Goal: Information Seeking & Learning: Check status

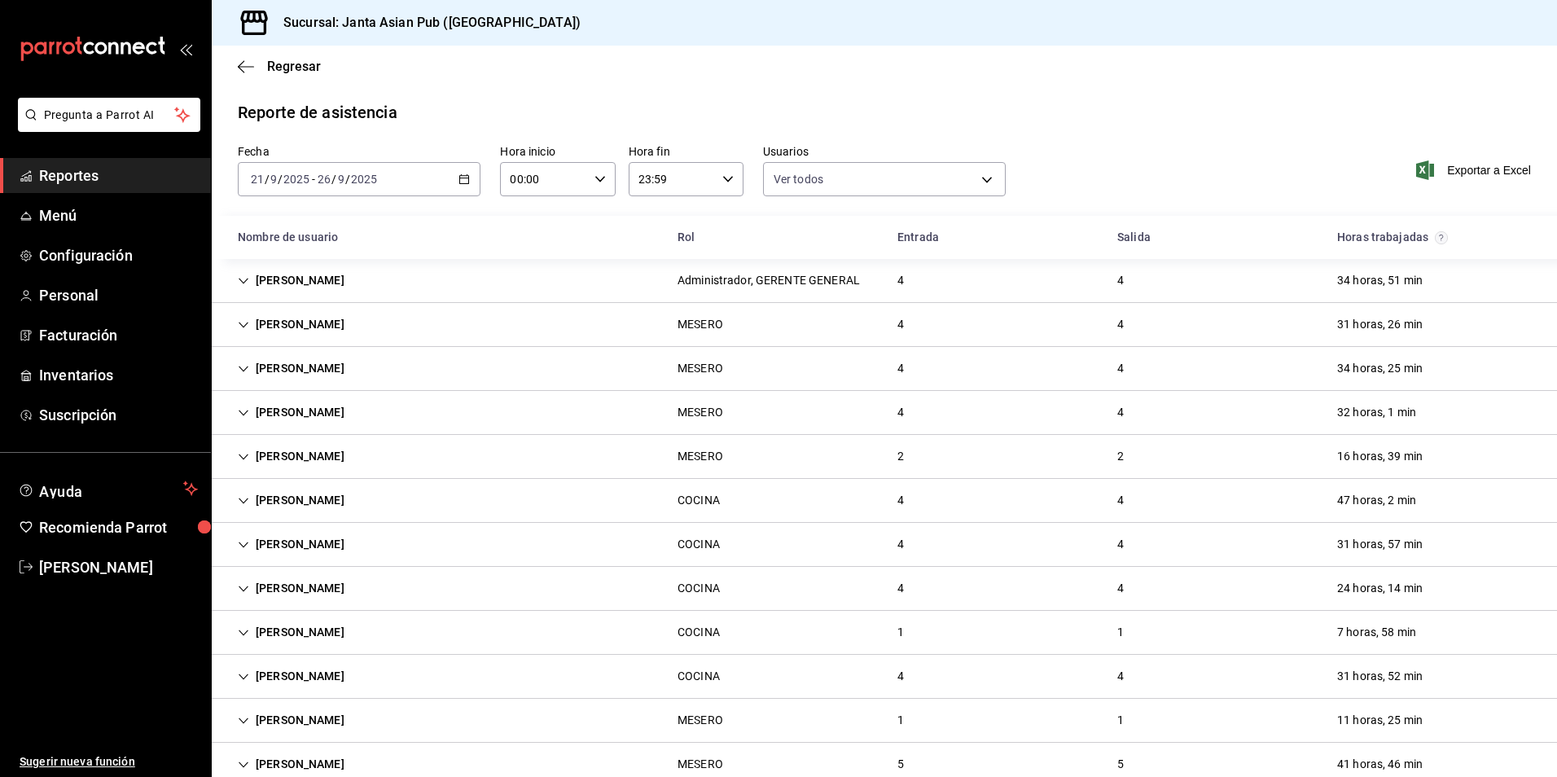
click at [400, 167] on div "[DATE] [DATE] - [DATE] [DATE]" at bounding box center [359, 179] width 243 height 34
click at [341, 226] on span "Hoy" at bounding box center [315, 228] width 126 height 17
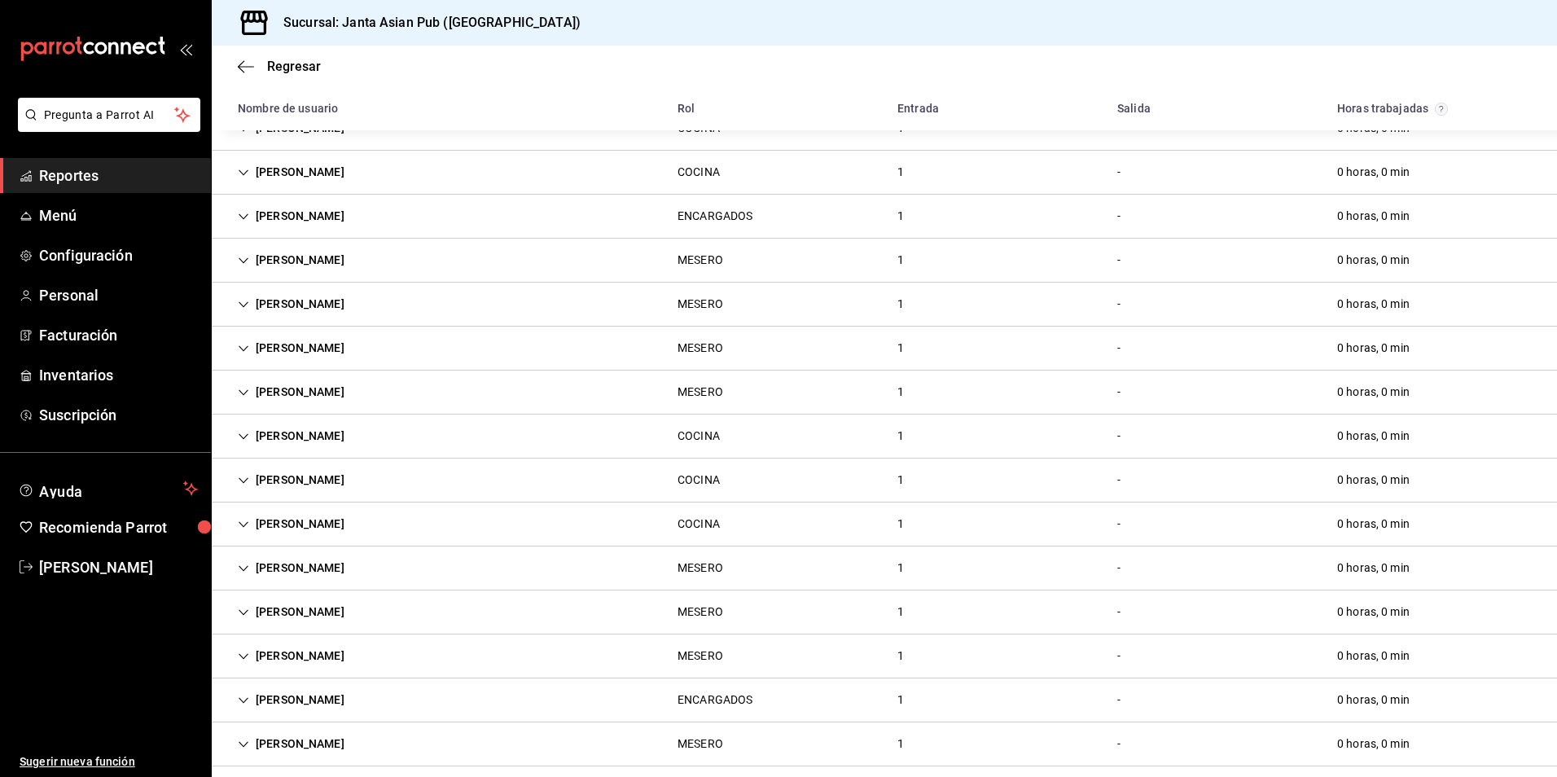
scroll to position [163, 0]
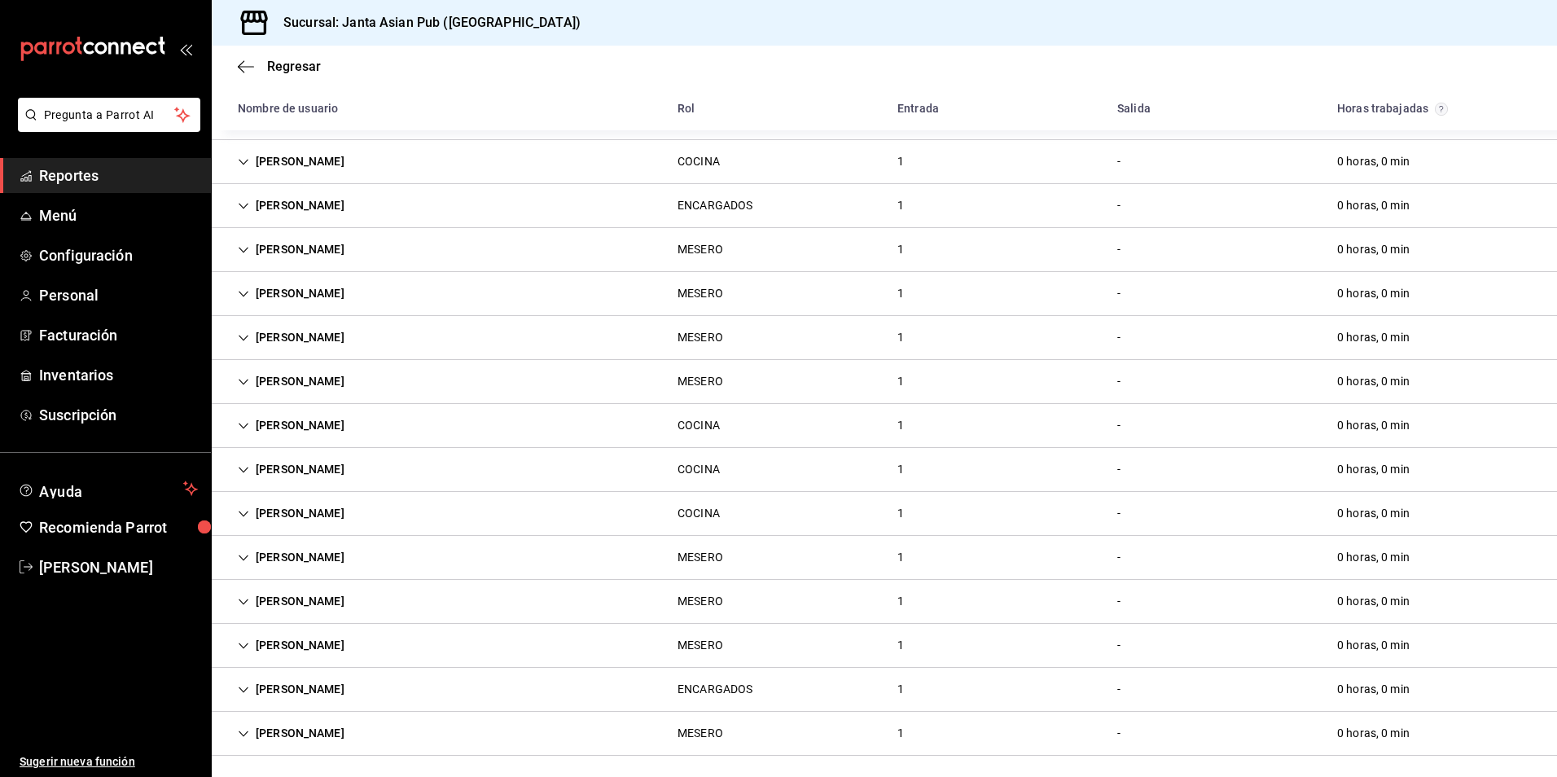
click at [507, 189] on div "[PERSON_NAME] ENCARGADOS 1 - 0 horas, 0 min" at bounding box center [884, 206] width 1345 height 44
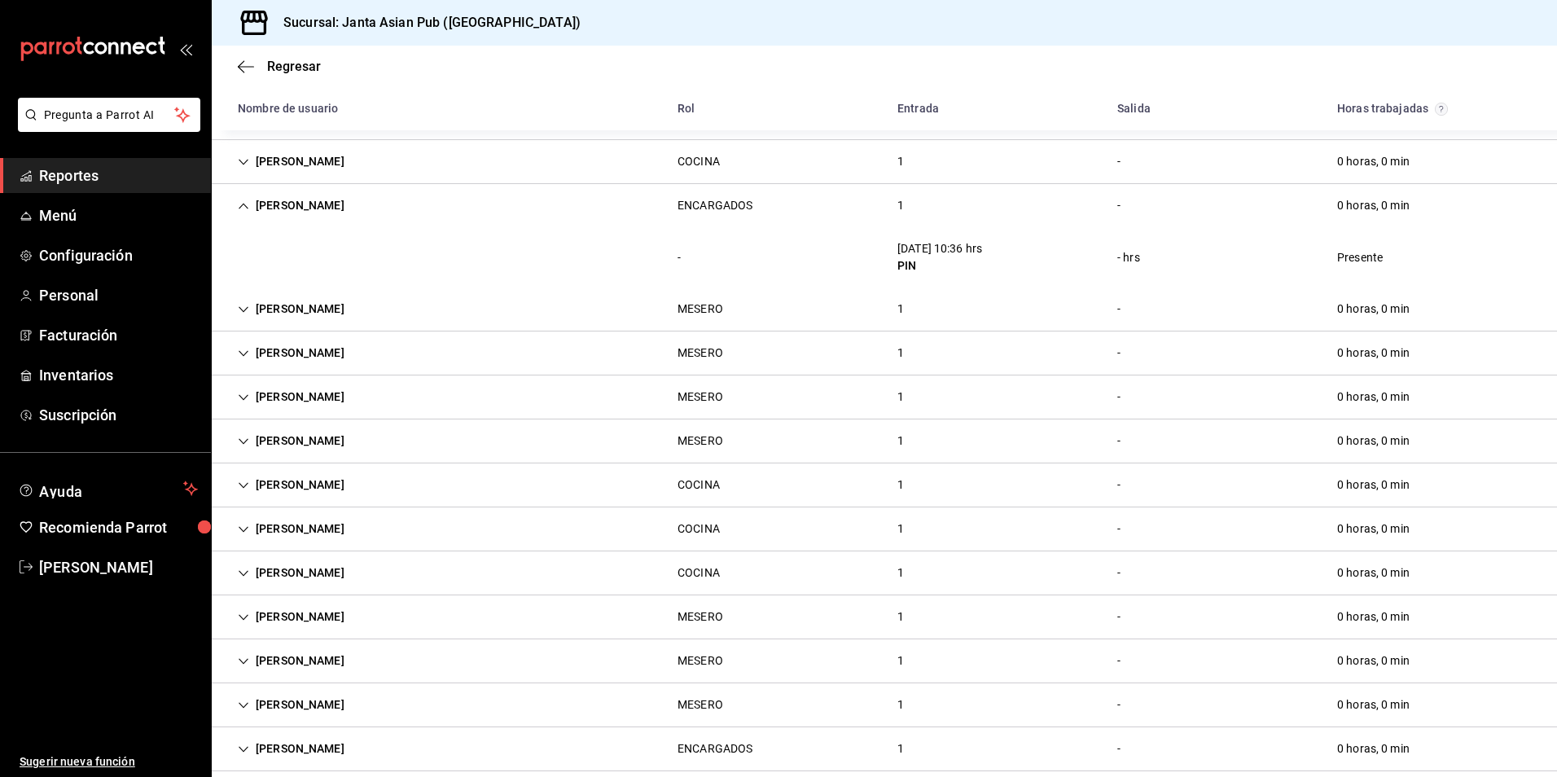
click at [320, 212] on div "[PERSON_NAME]" at bounding box center [291, 206] width 133 height 30
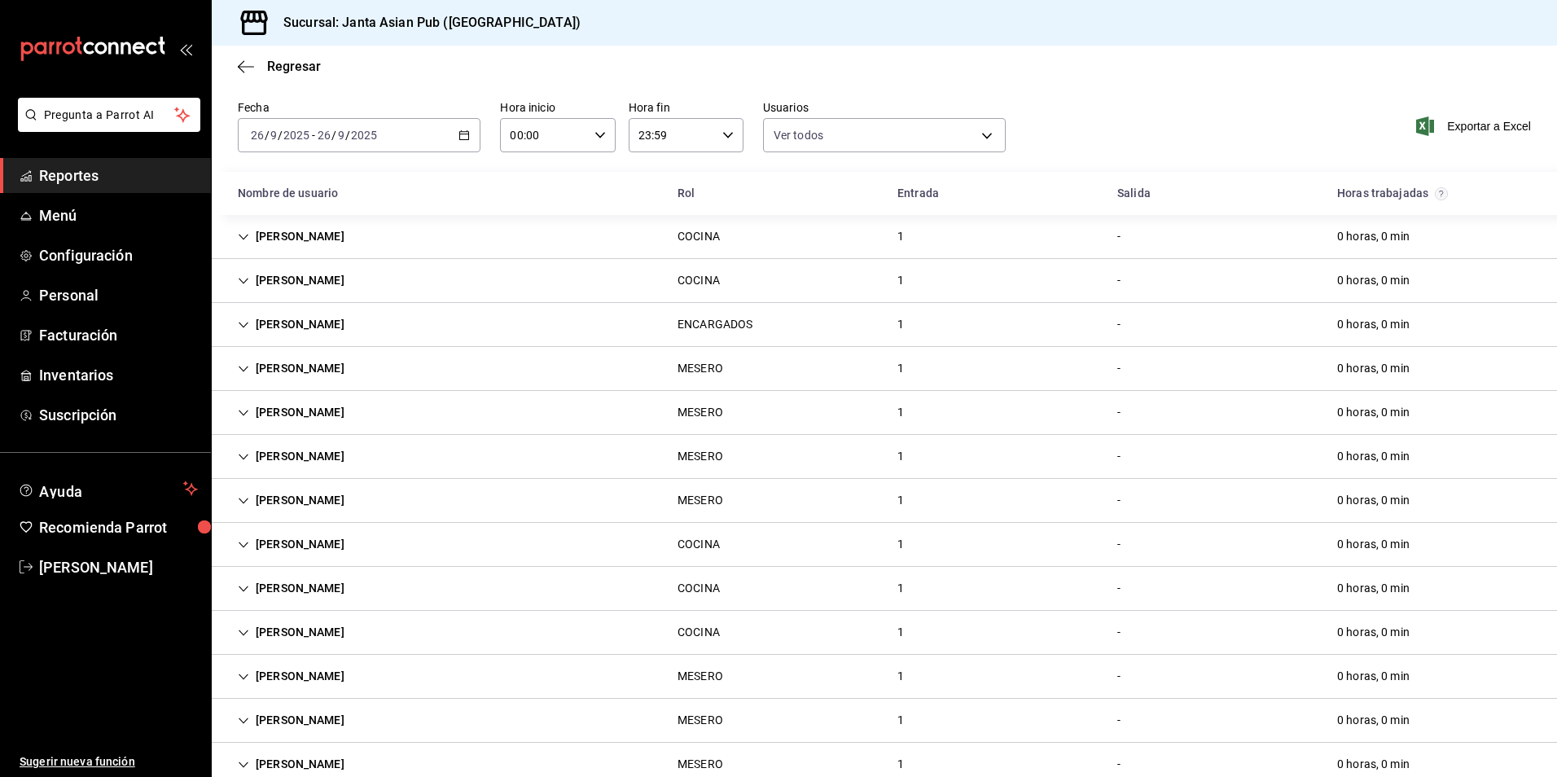
scroll to position [81, 0]
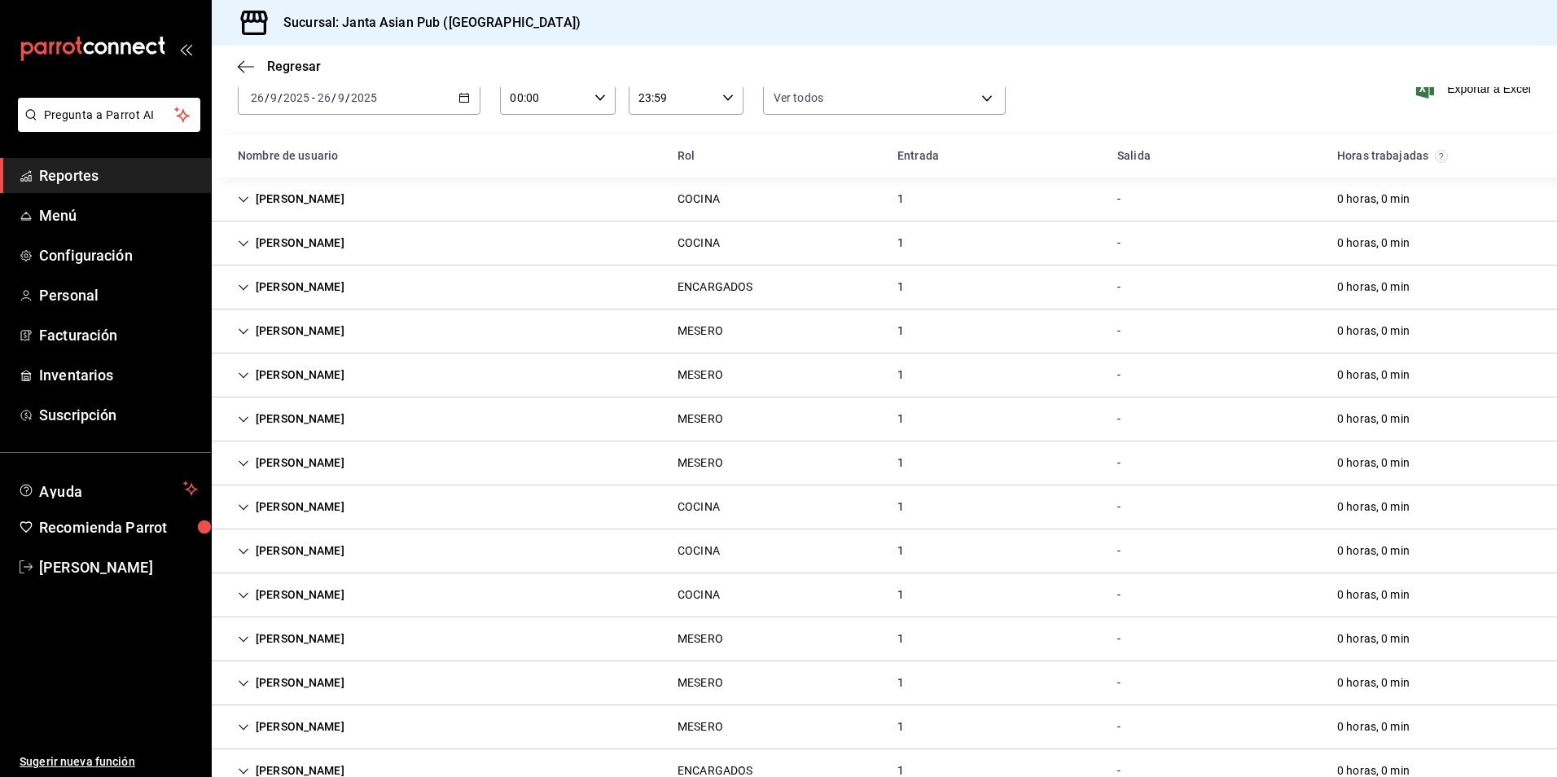
click at [468, 329] on div "[PERSON_NAME] MESERO 1 - 0 horas, 0 min" at bounding box center [884, 331] width 1345 height 44
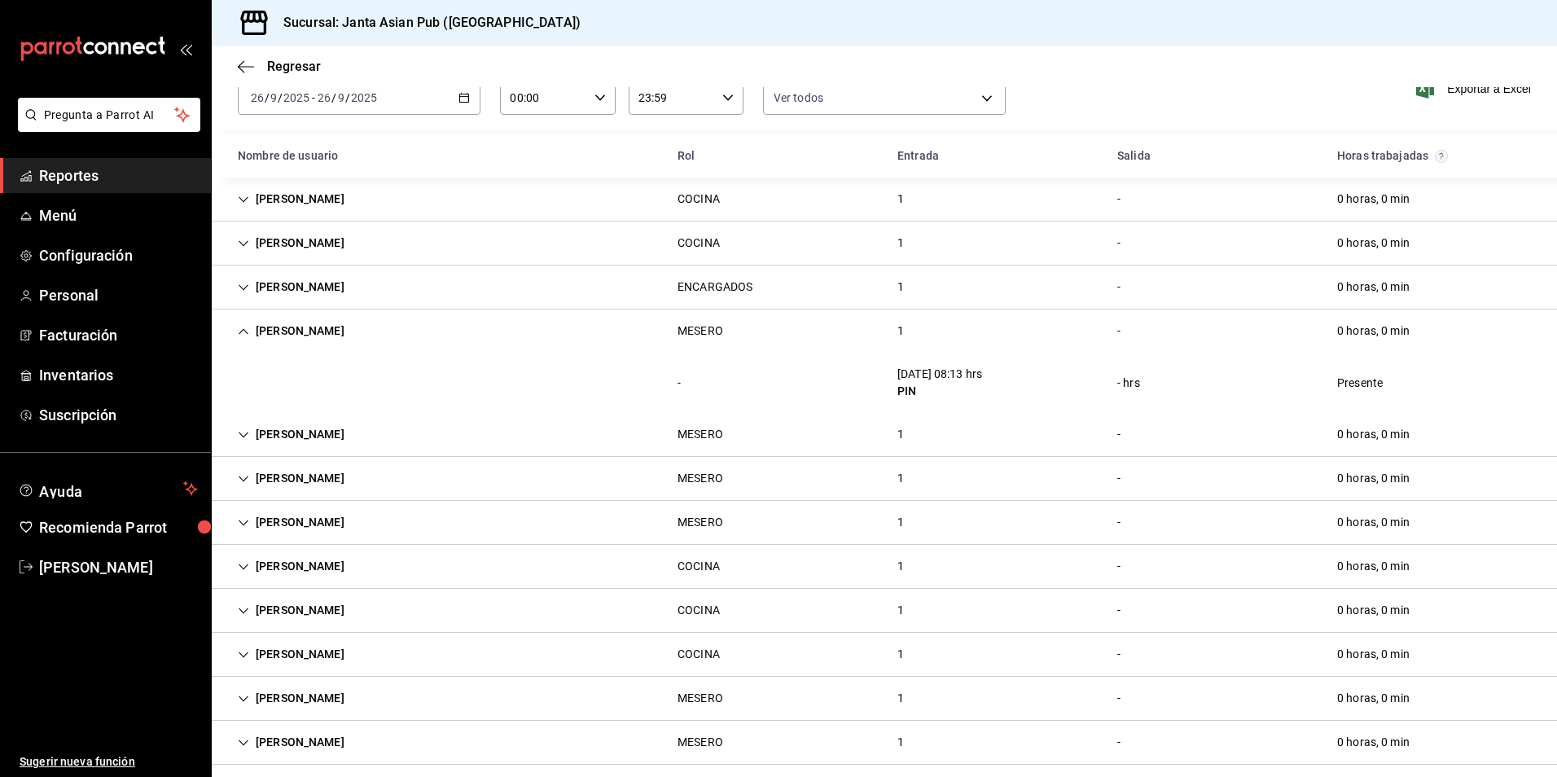
click at [468, 329] on div "[PERSON_NAME] MESERO 1 - 0 horas, 0 min" at bounding box center [884, 330] width 1345 height 43
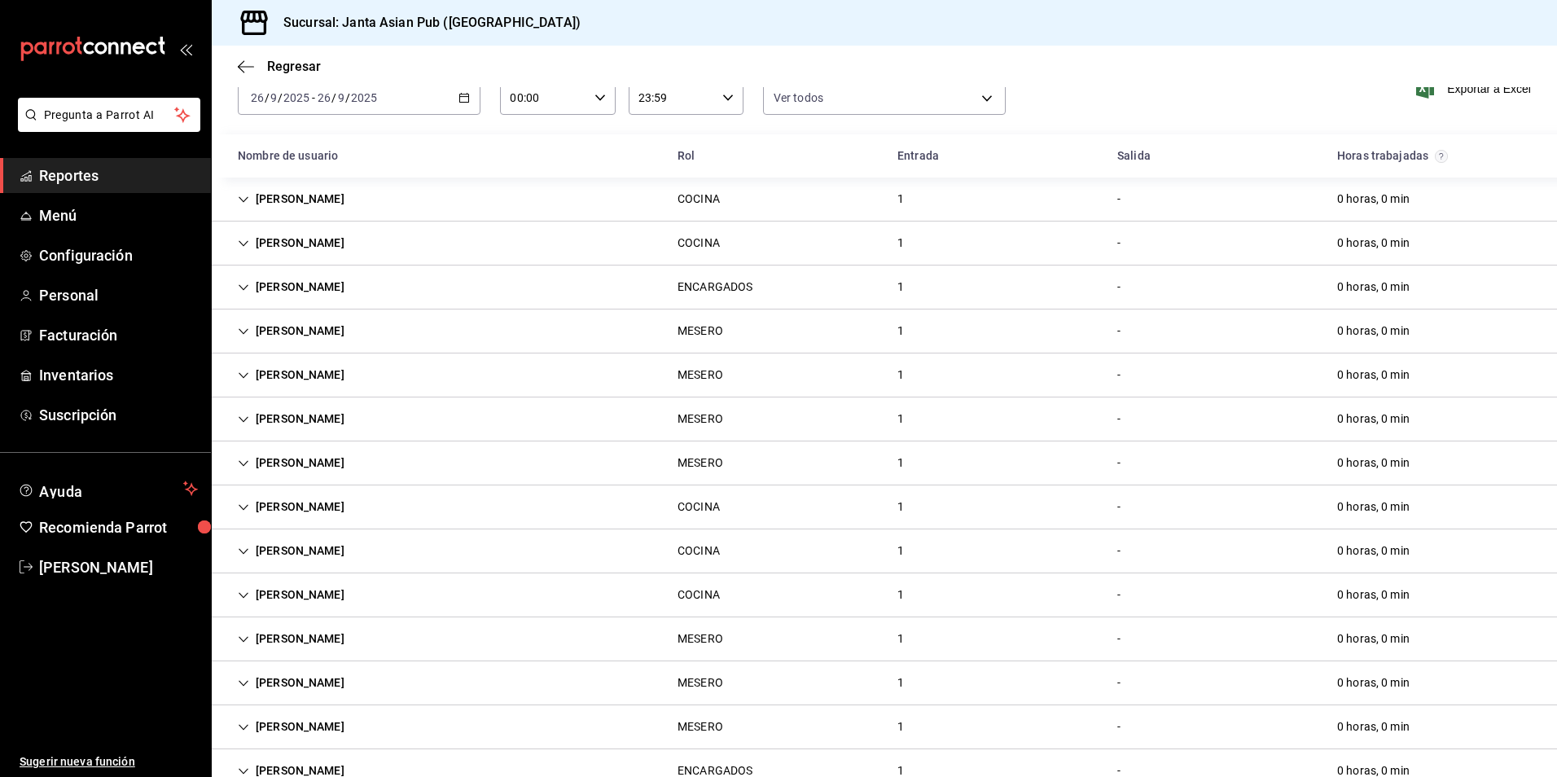
click at [331, 380] on div "[PERSON_NAME]" at bounding box center [291, 375] width 133 height 30
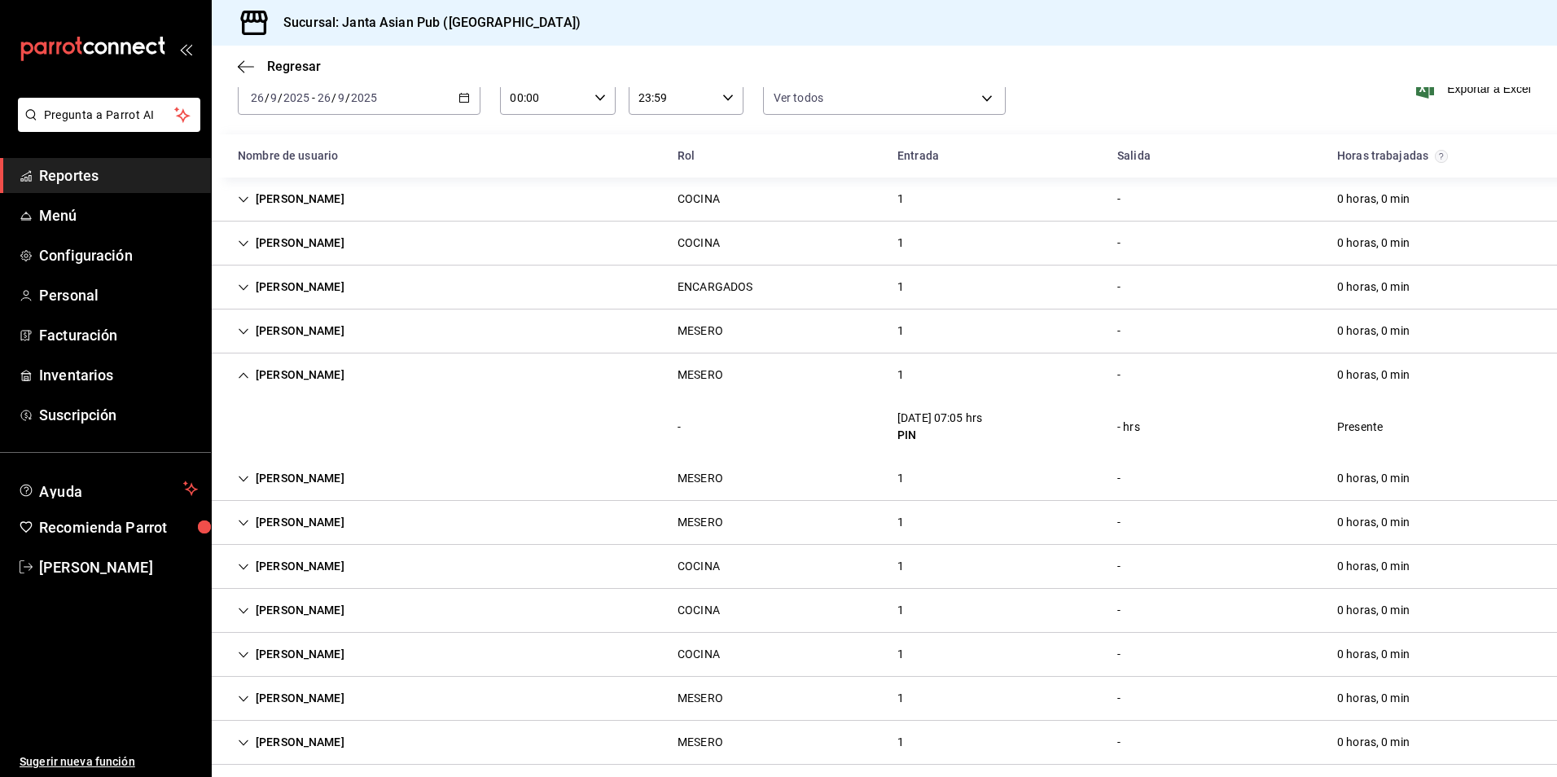
click at [340, 366] on div "[PERSON_NAME]" at bounding box center [291, 375] width 133 height 30
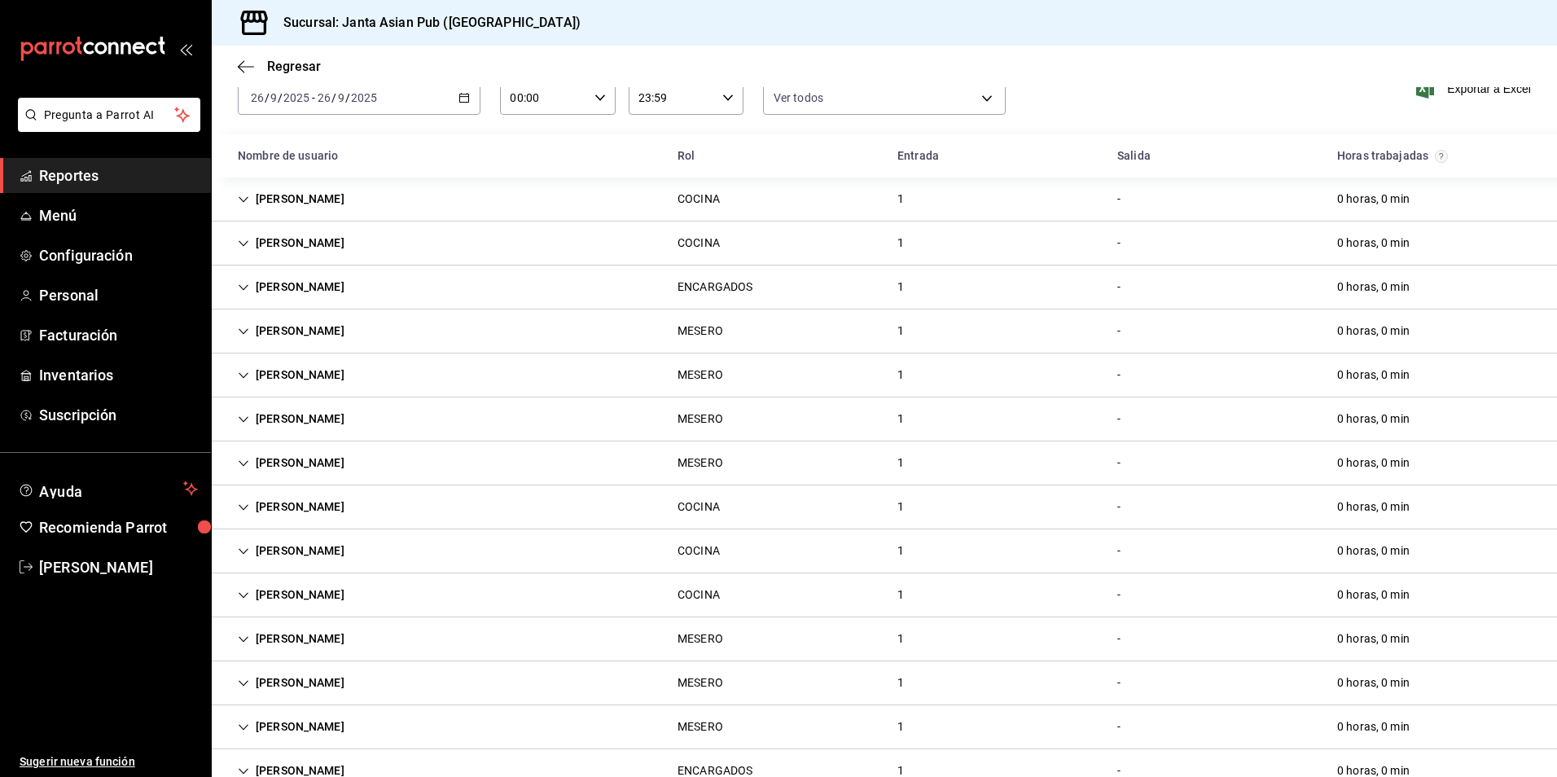
click at [391, 417] on div "[PERSON_NAME] MESERO 1 - 0 horas, 0 min" at bounding box center [884, 419] width 1345 height 44
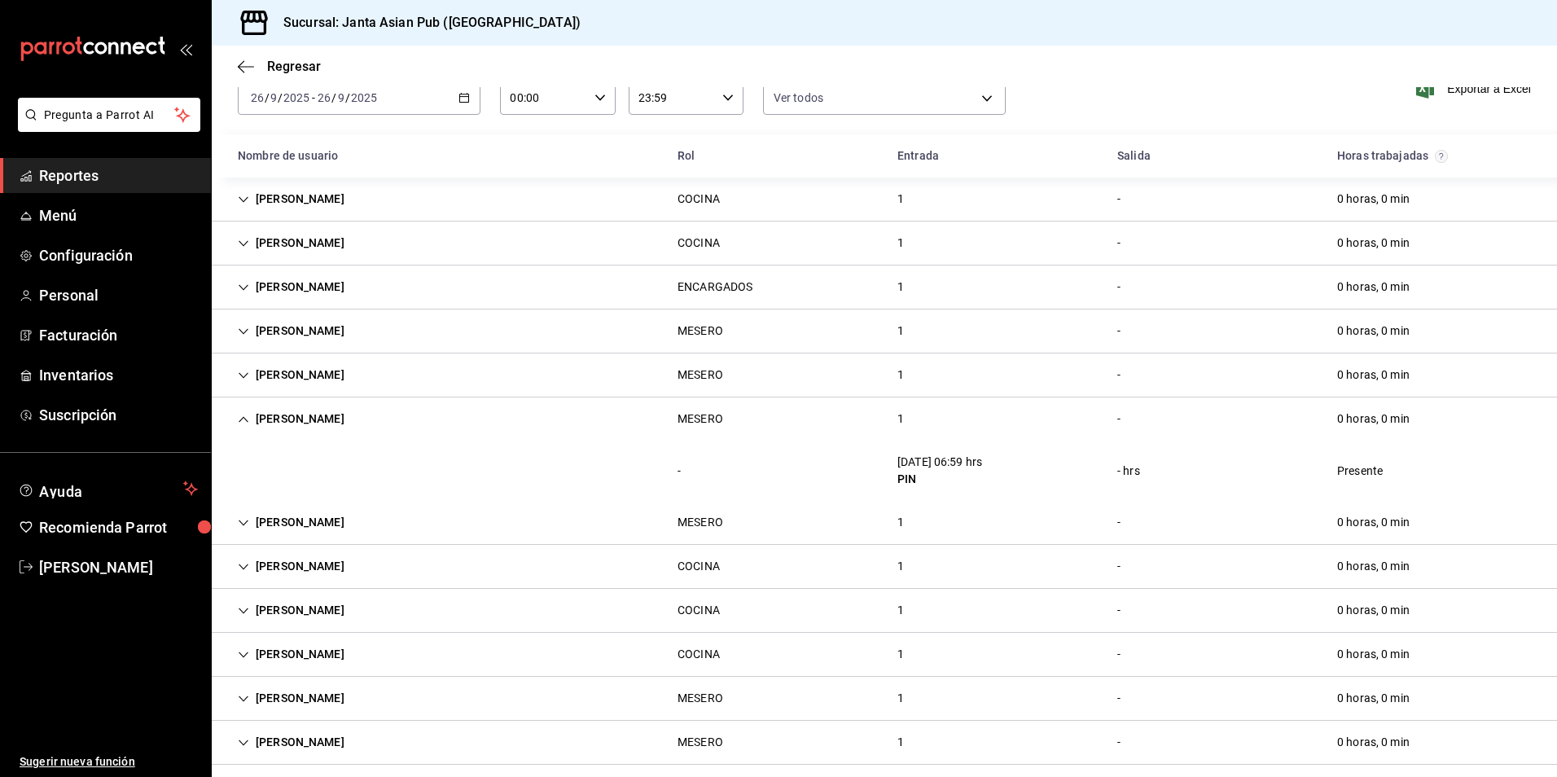
click at [353, 415] on div "[PERSON_NAME]" at bounding box center [291, 419] width 133 height 30
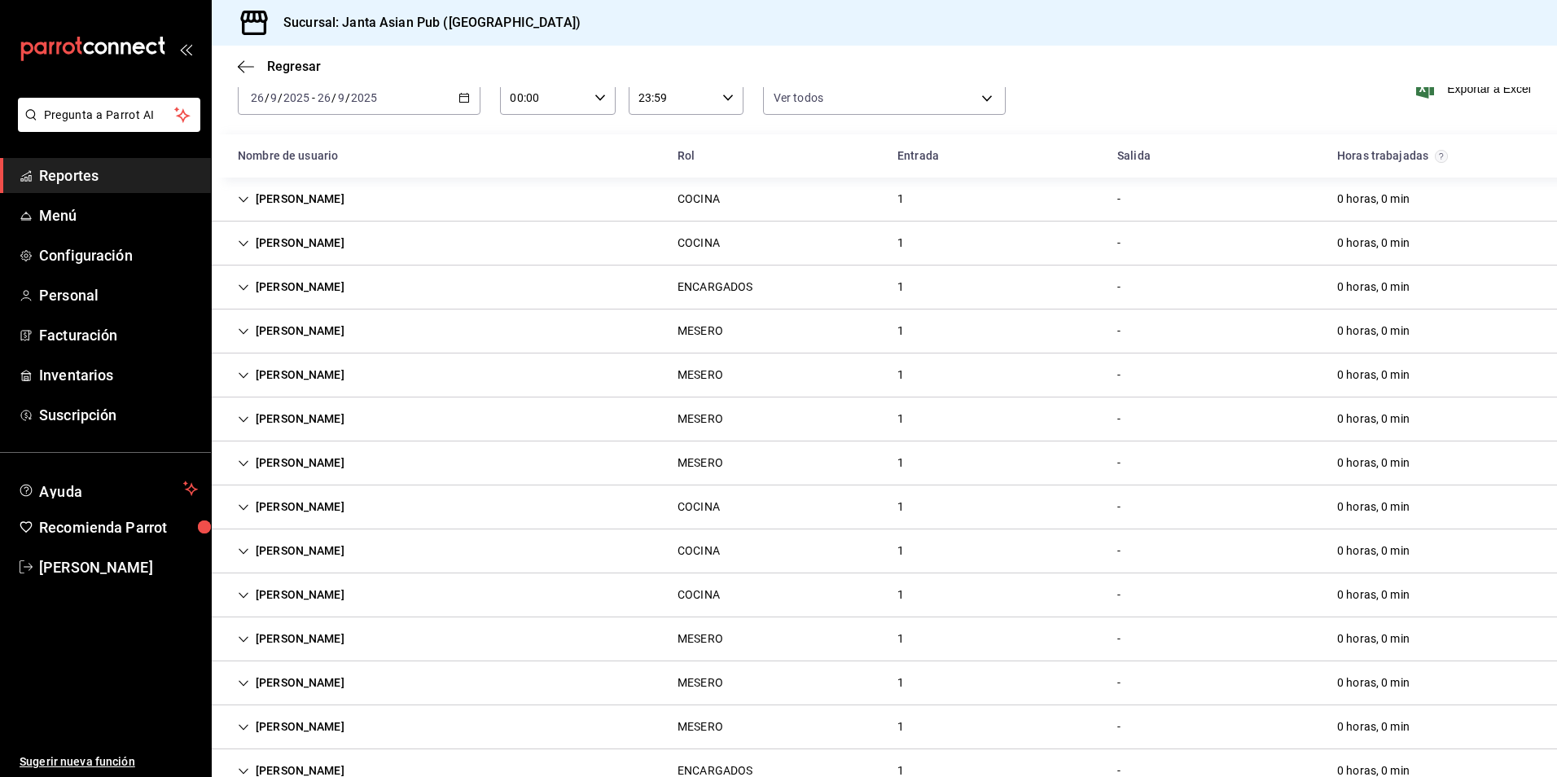
click at [358, 448] on div "[PERSON_NAME]" at bounding box center [291, 463] width 133 height 30
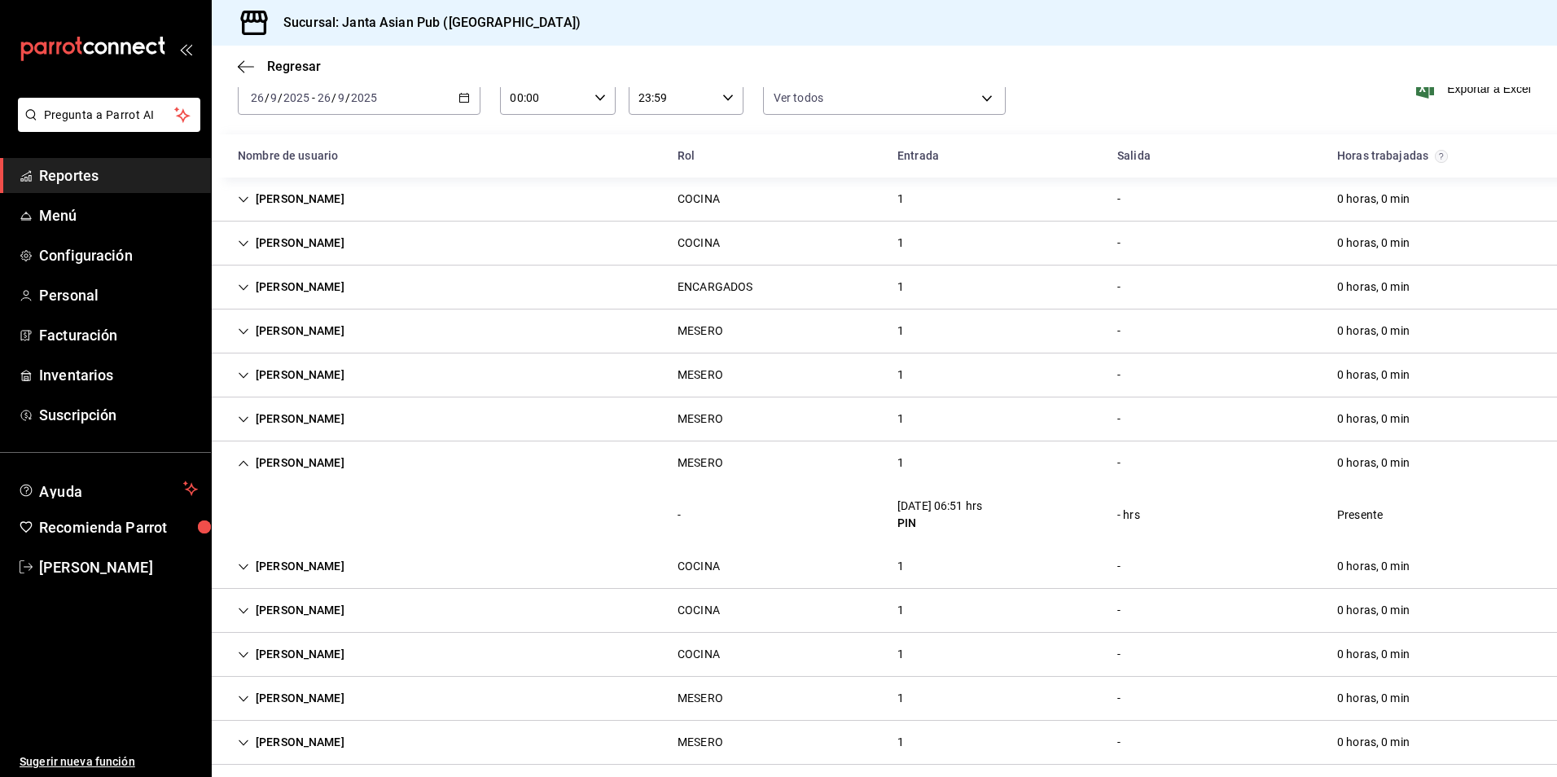
click at [358, 448] on div "[PERSON_NAME]" at bounding box center [291, 463] width 133 height 30
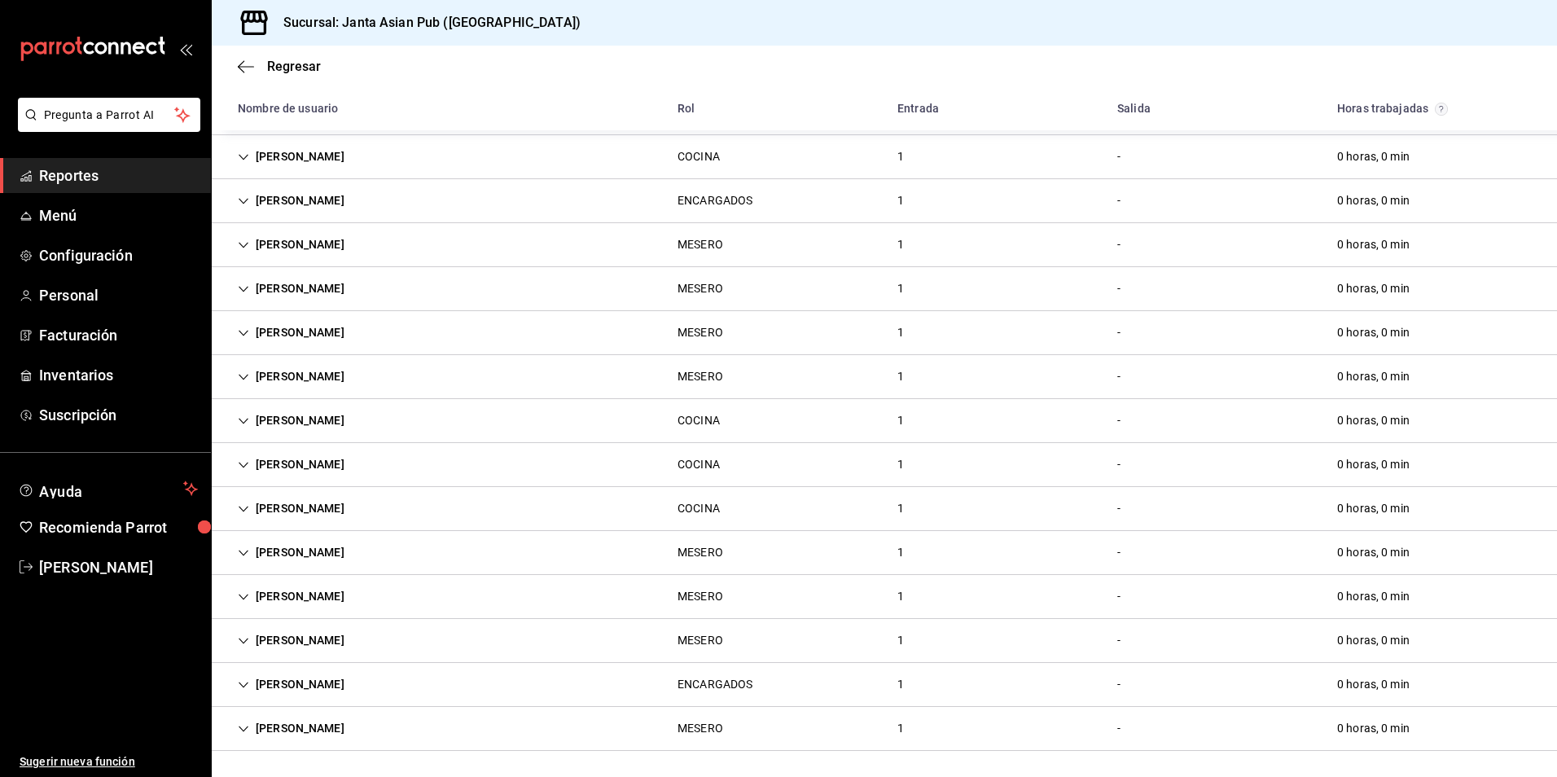
click at [358, 390] on div "[PERSON_NAME]" at bounding box center [291, 377] width 133 height 30
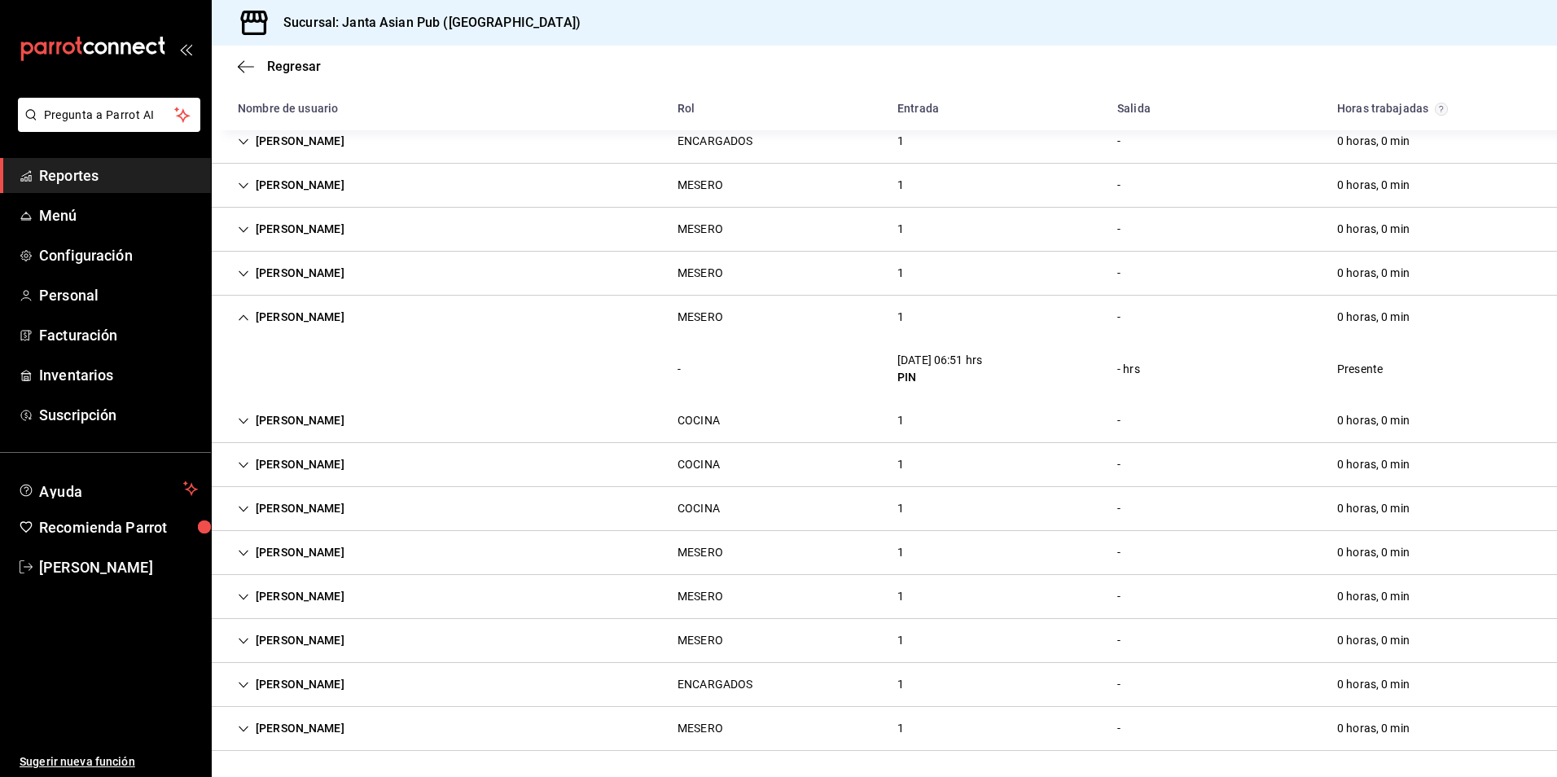
drag, startPoint x: 342, startPoint y: 331, endPoint x: 372, endPoint y: 394, distance: 69.6
click at [343, 331] on div "[PERSON_NAME]" at bounding box center [291, 317] width 133 height 30
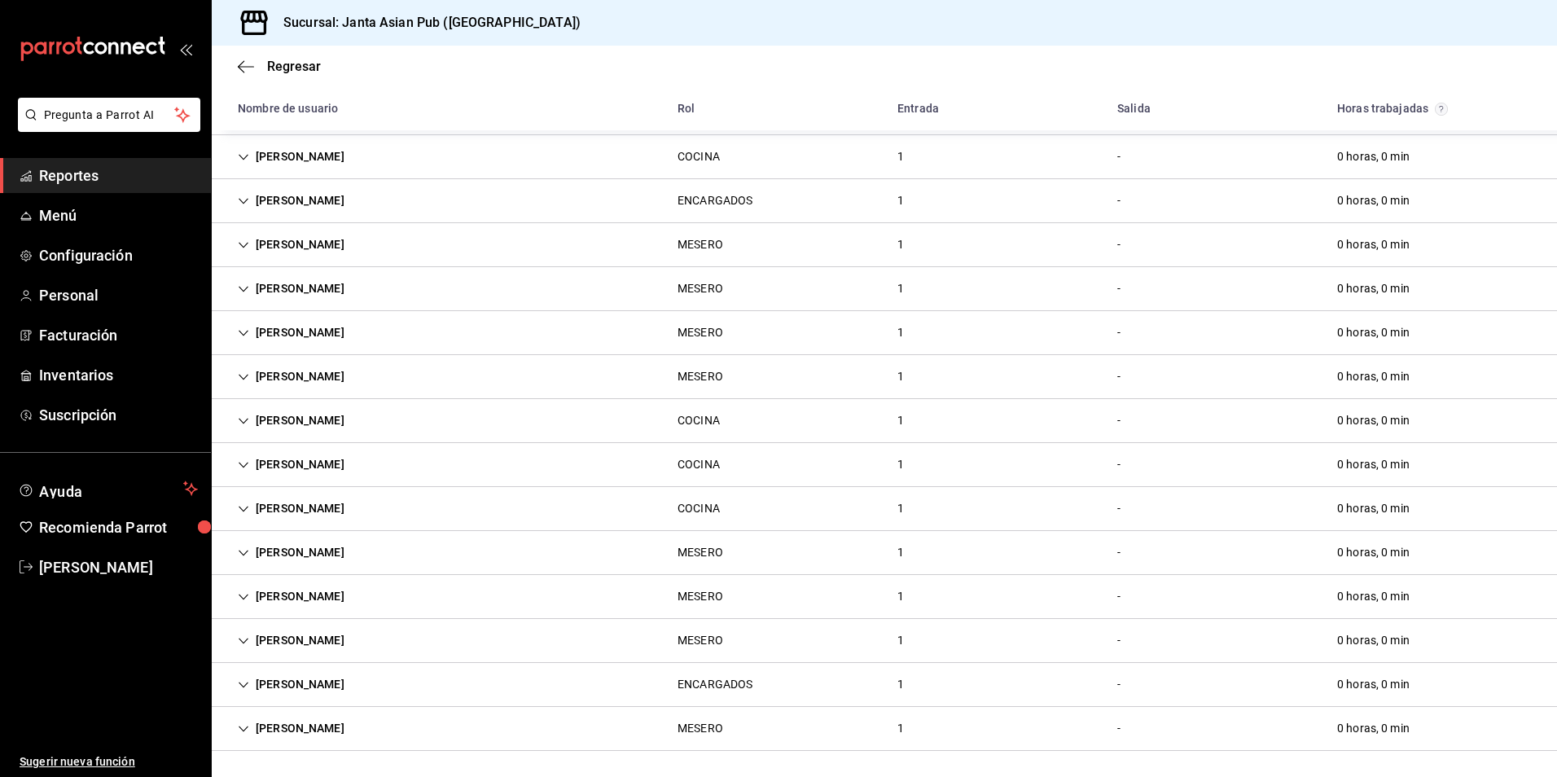
click at [358, 413] on div "[PERSON_NAME]" at bounding box center [291, 421] width 133 height 30
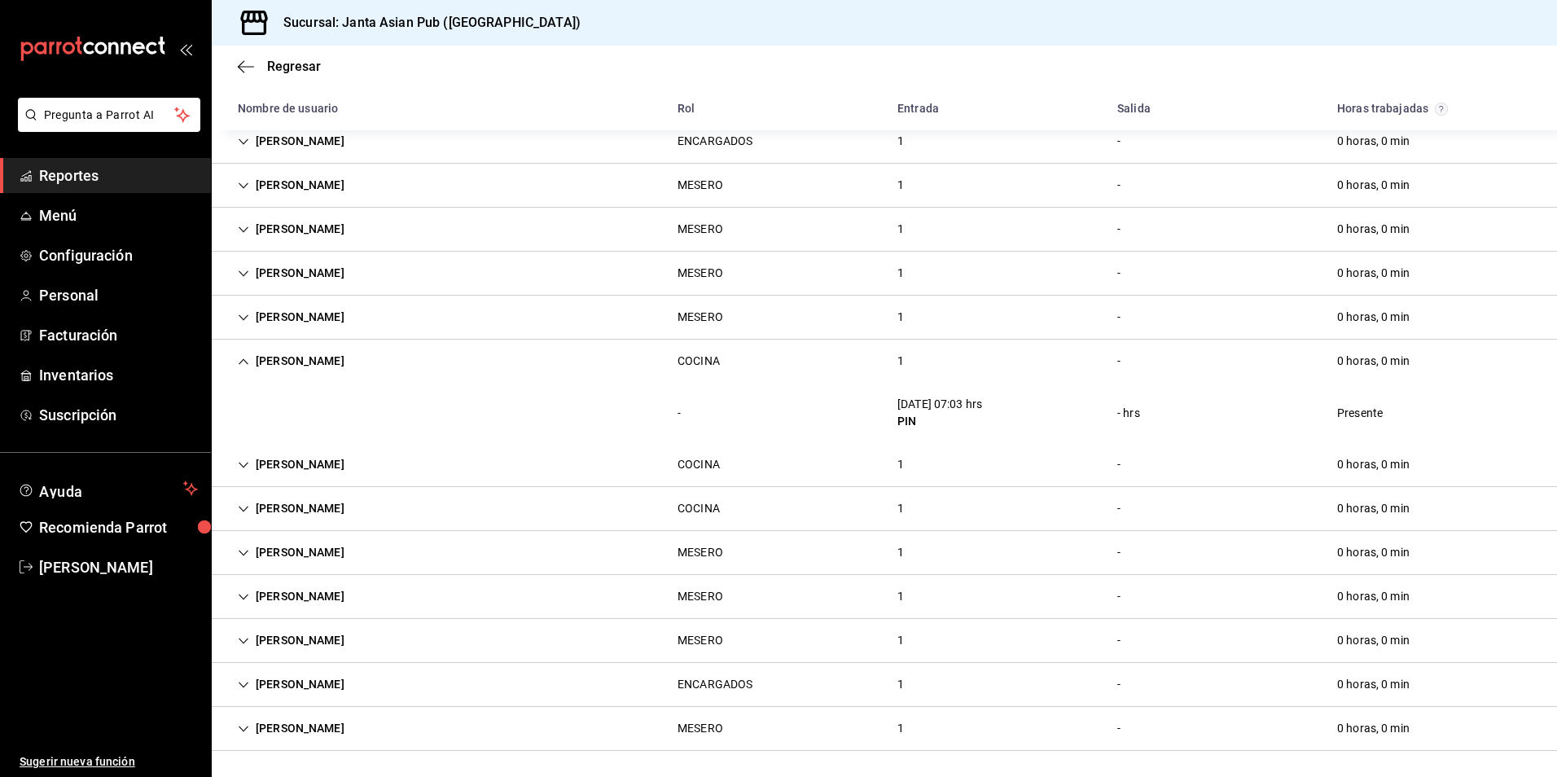
scroll to position [227, 0]
click at [330, 366] on div "[PERSON_NAME]" at bounding box center [291, 361] width 133 height 30
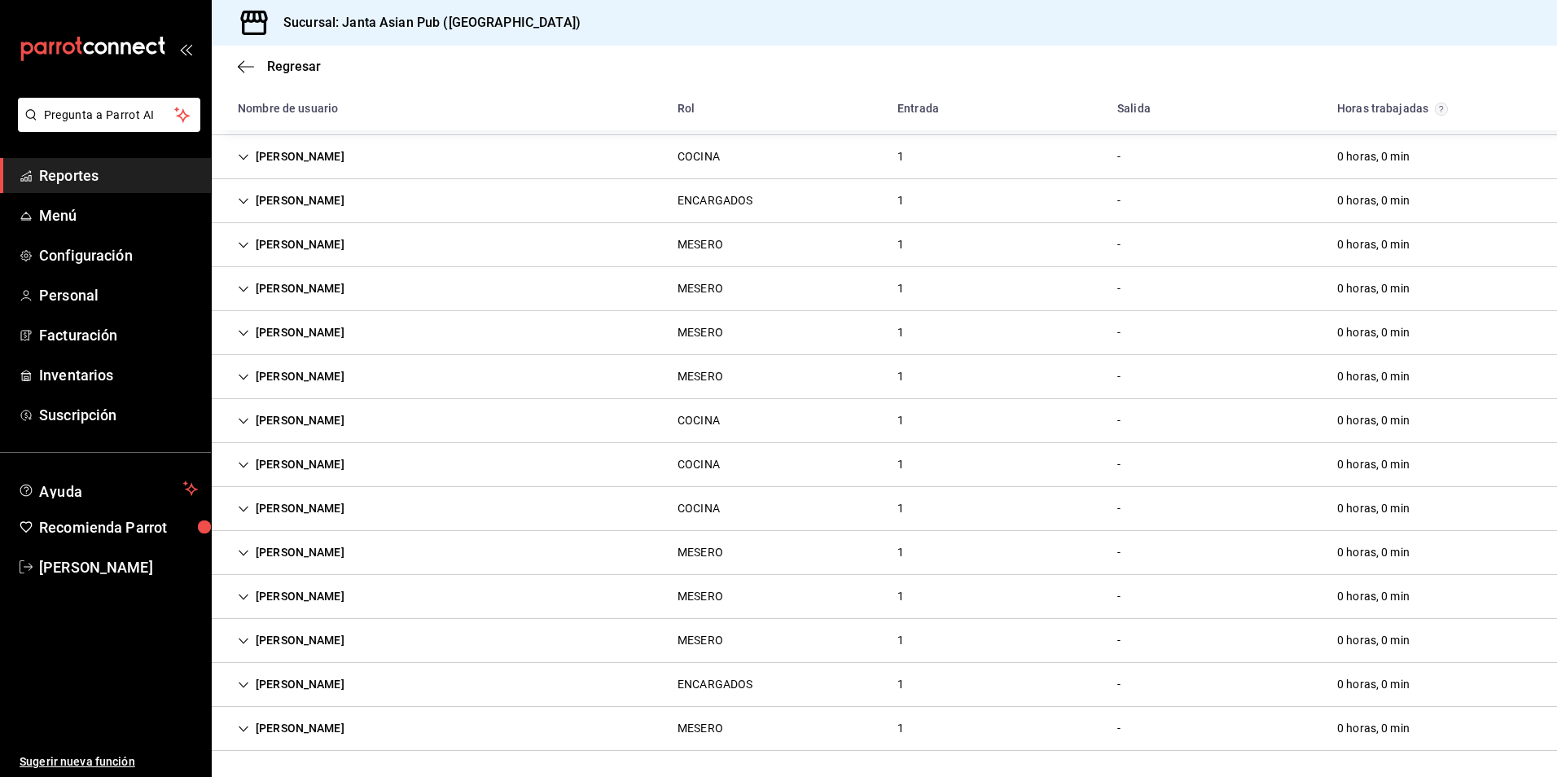
click at [322, 462] on div "[PERSON_NAME]" at bounding box center [291, 465] width 133 height 30
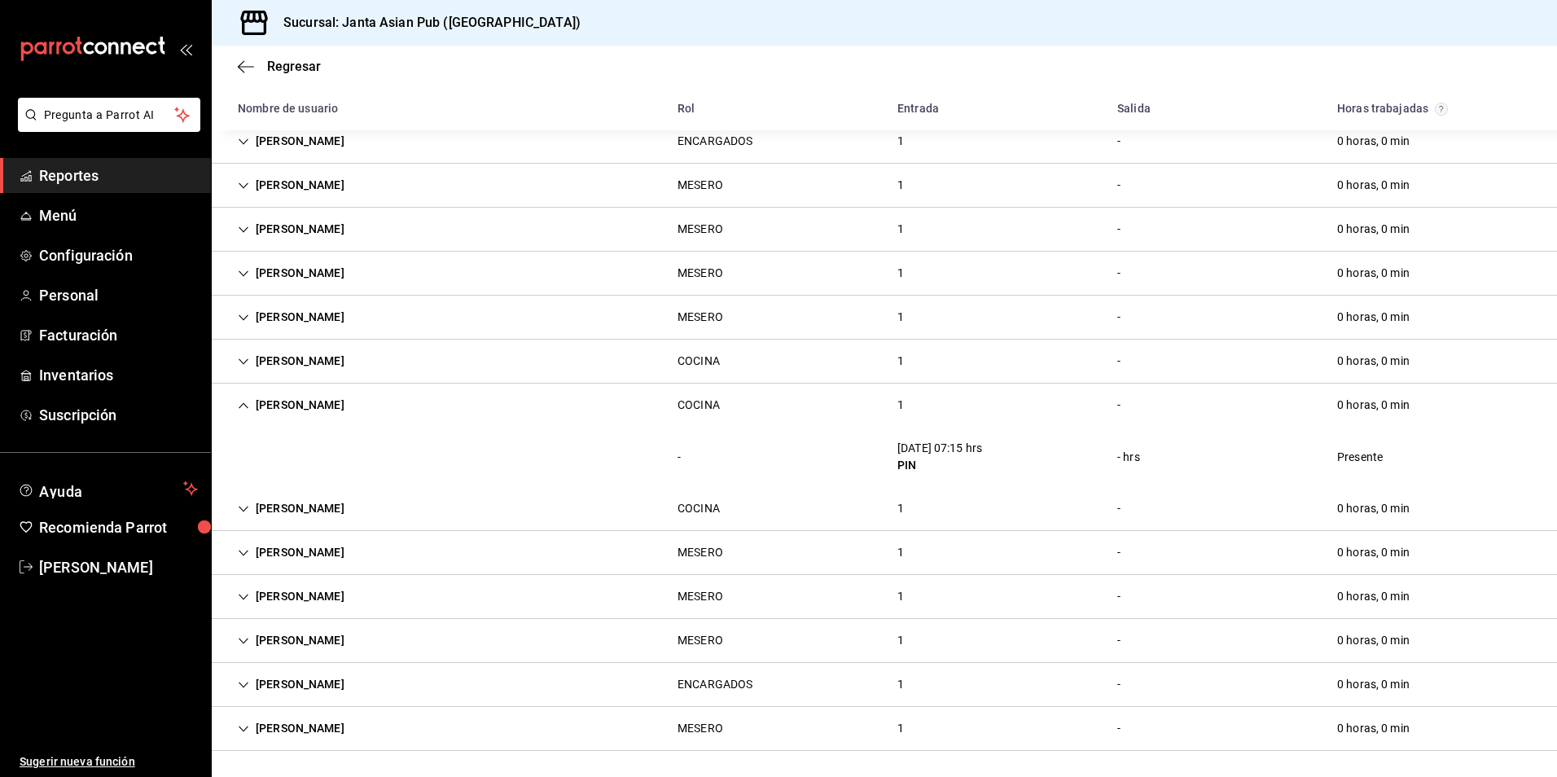
click at [321, 426] on div "[PERSON_NAME] COCINA 1 - 0 horas, 0 min" at bounding box center [884, 405] width 1345 height 43
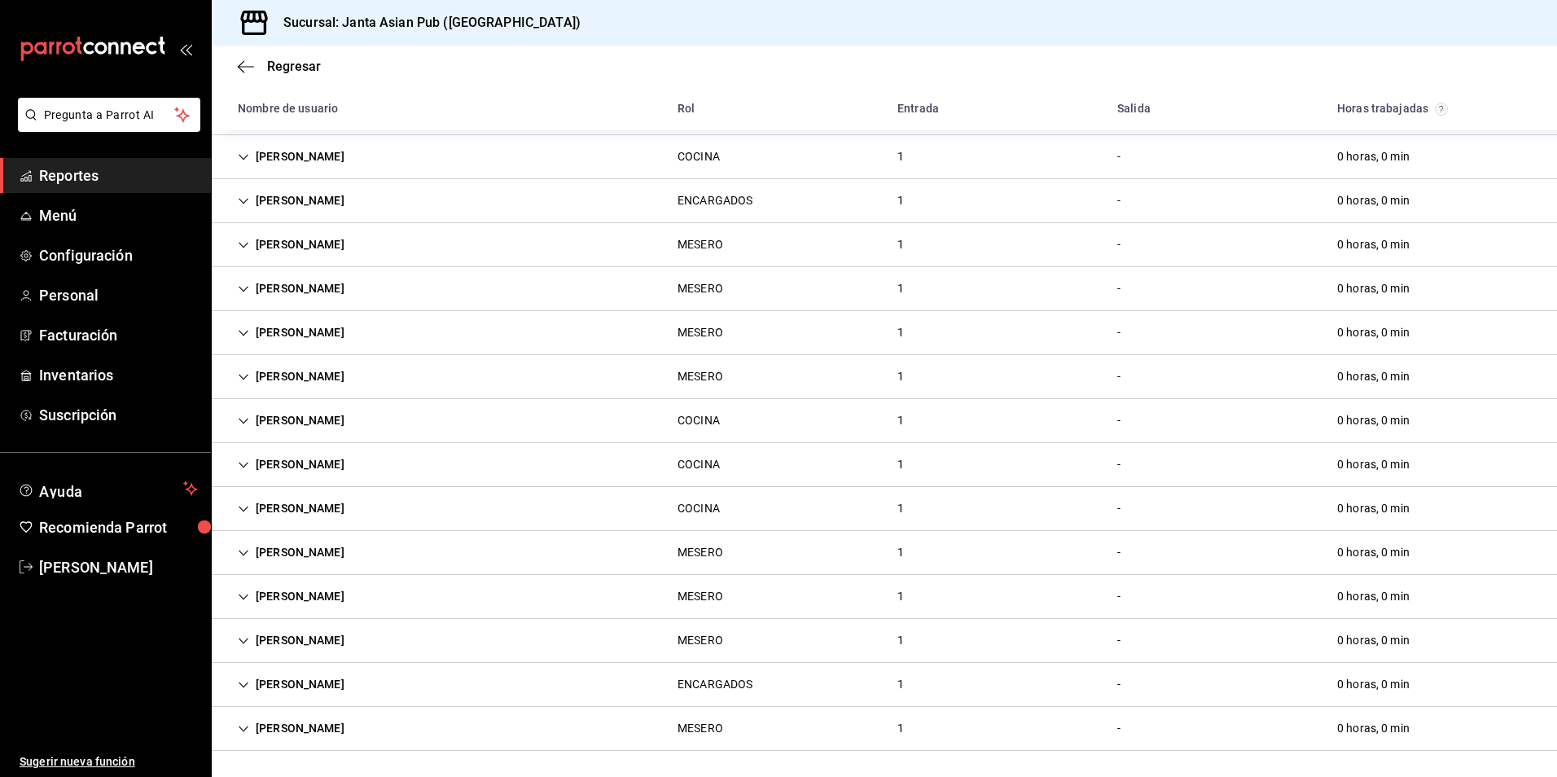
click at [309, 509] on div "[PERSON_NAME]" at bounding box center [291, 509] width 133 height 30
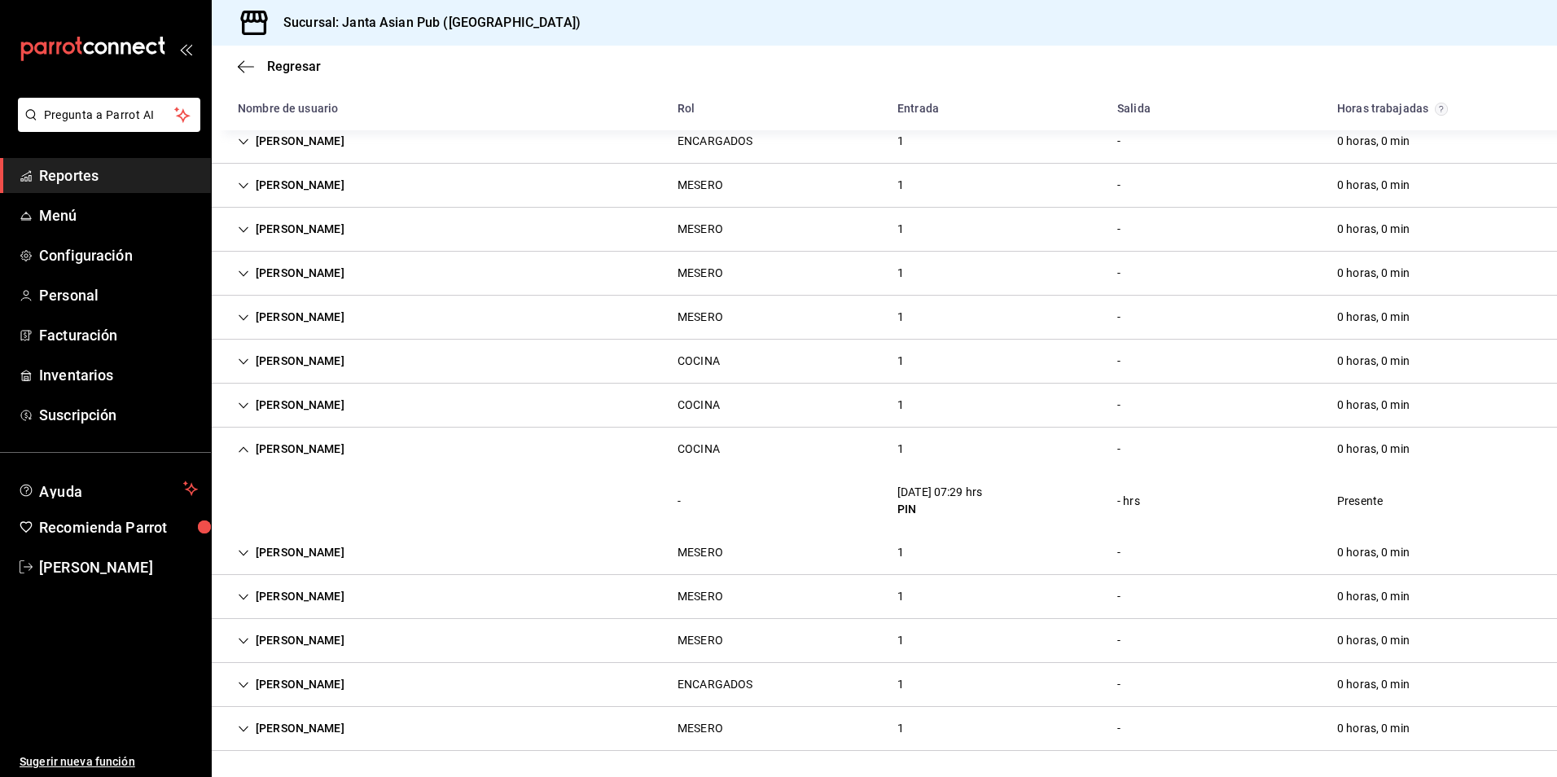
click at [310, 455] on div "[PERSON_NAME]" at bounding box center [291, 449] width 133 height 30
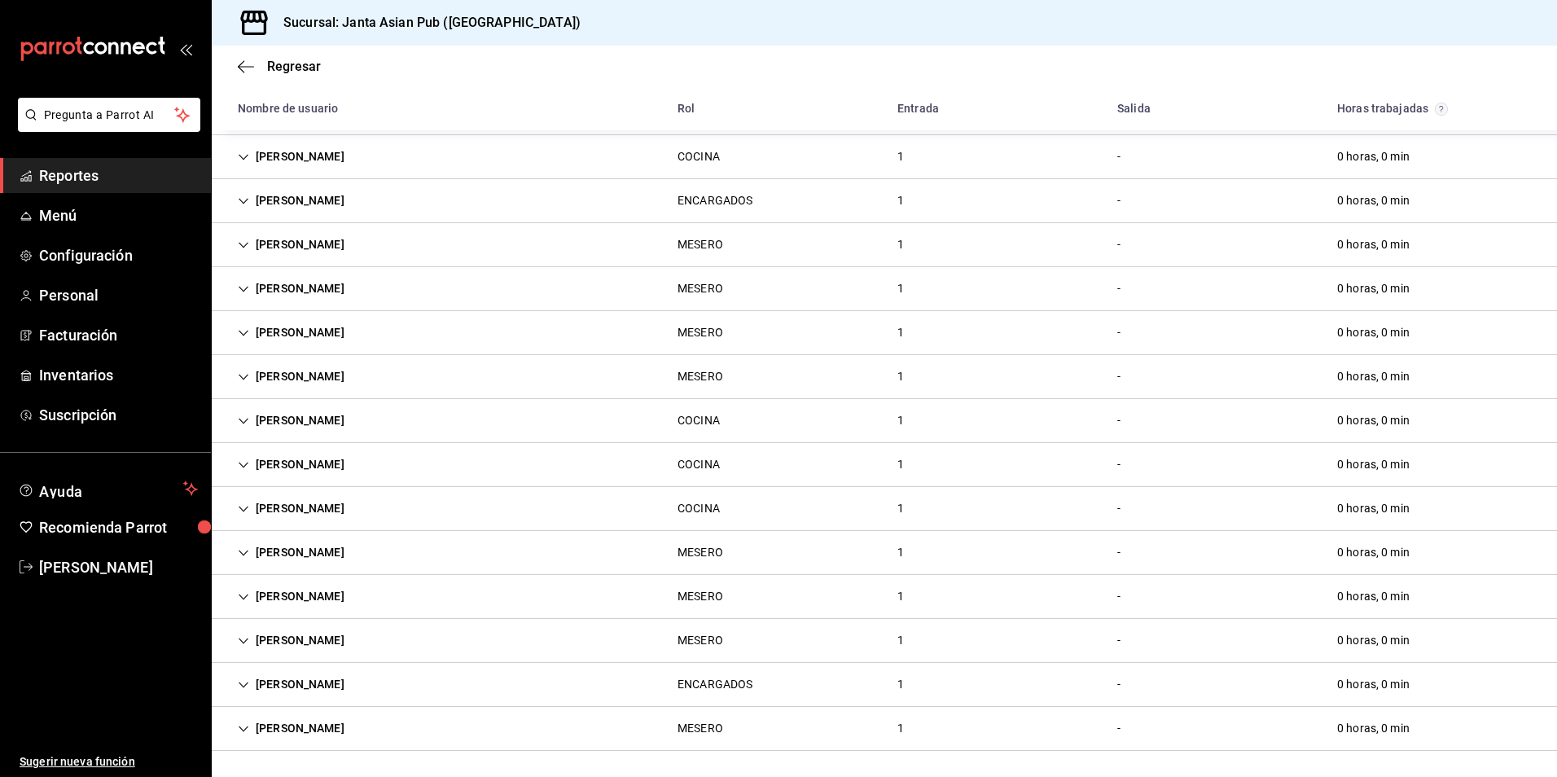
click at [338, 559] on div "[PERSON_NAME]" at bounding box center [291, 553] width 133 height 30
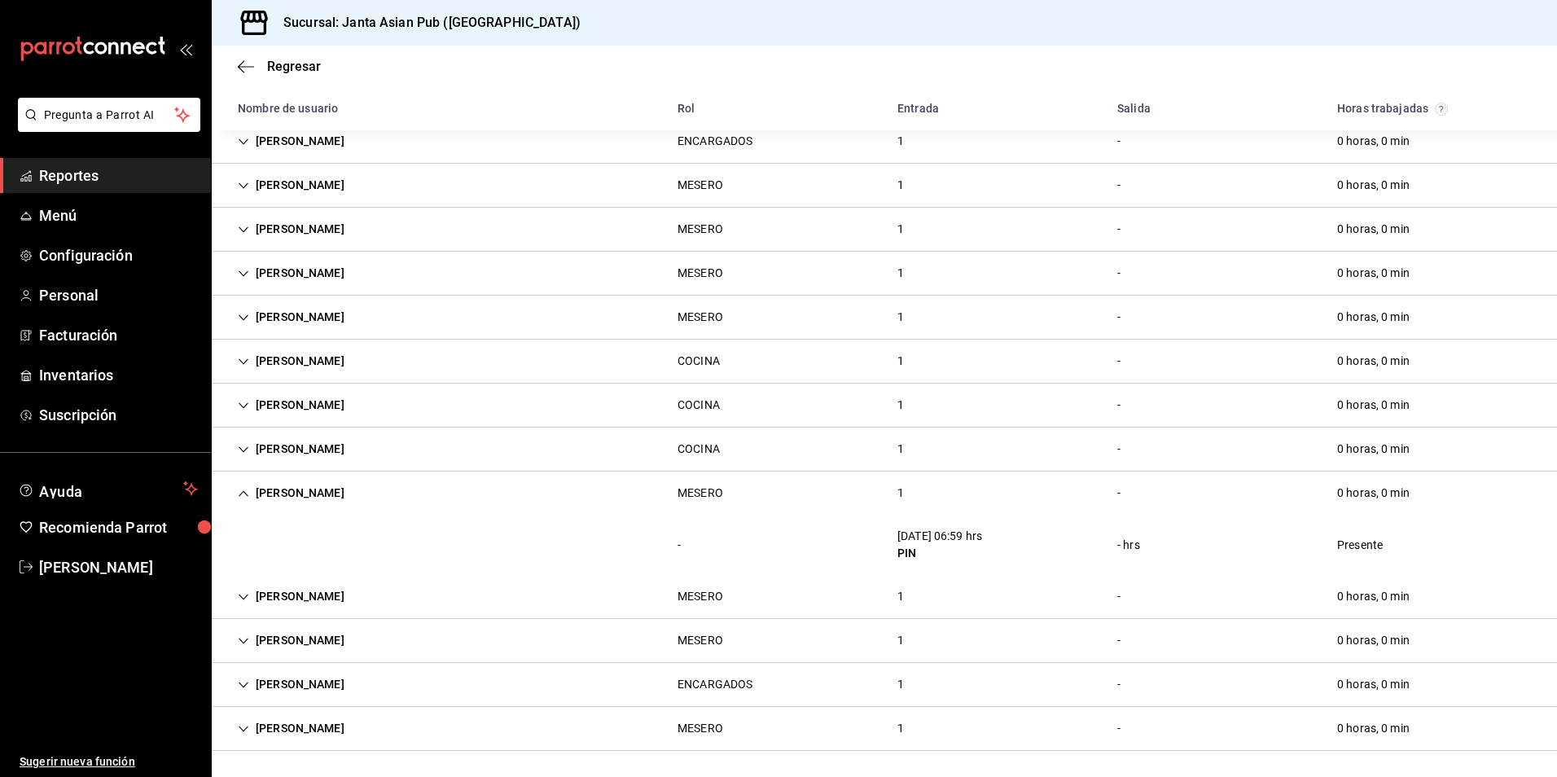
click at [314, 502] on div "[PERSON_NAME]" at bounding box center [291, 493] width 133 height 30
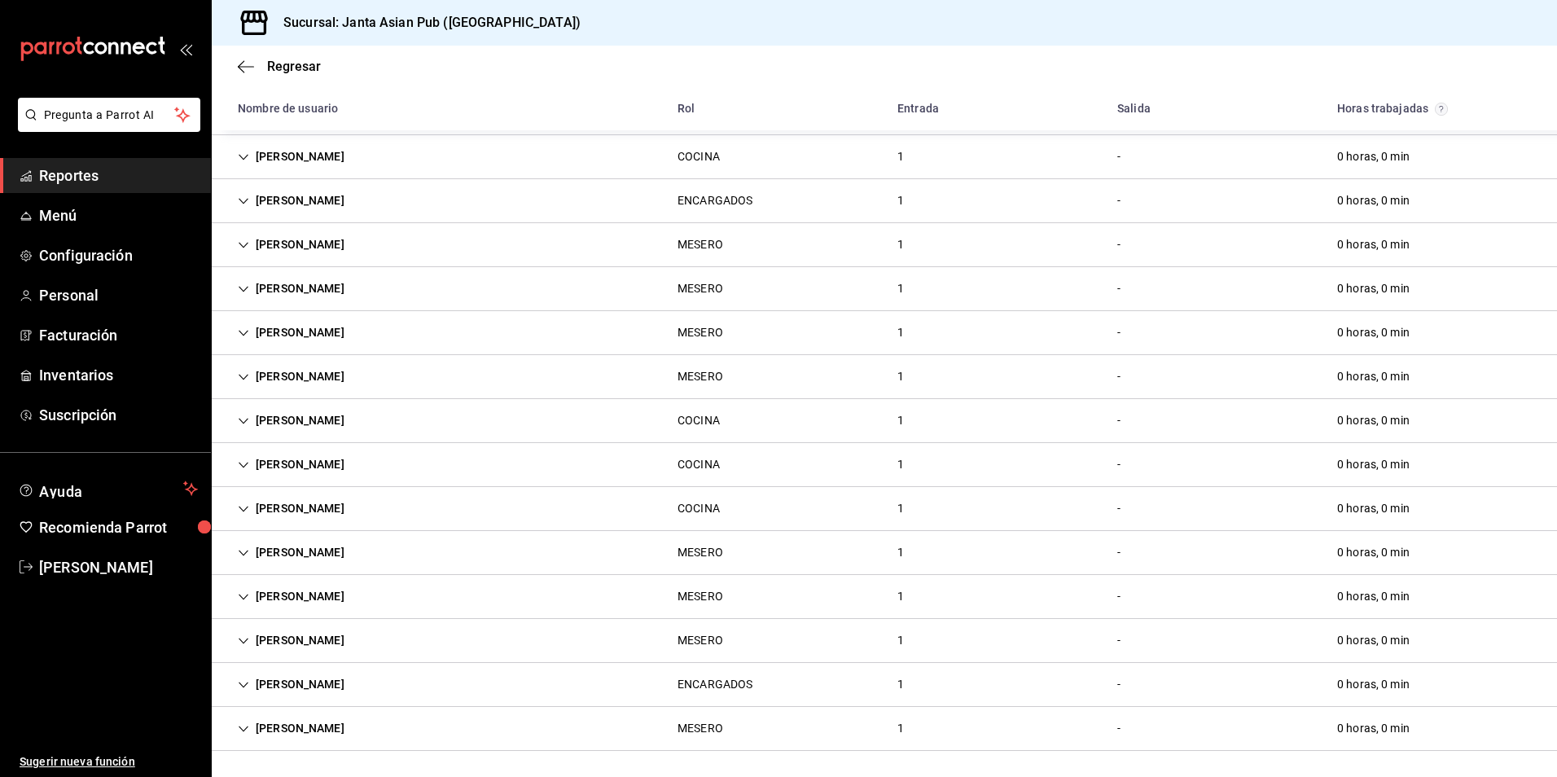
click at [342, 586] on div "[PERSON_NAME]" at bounding box center [291, 596] width 133 height 30
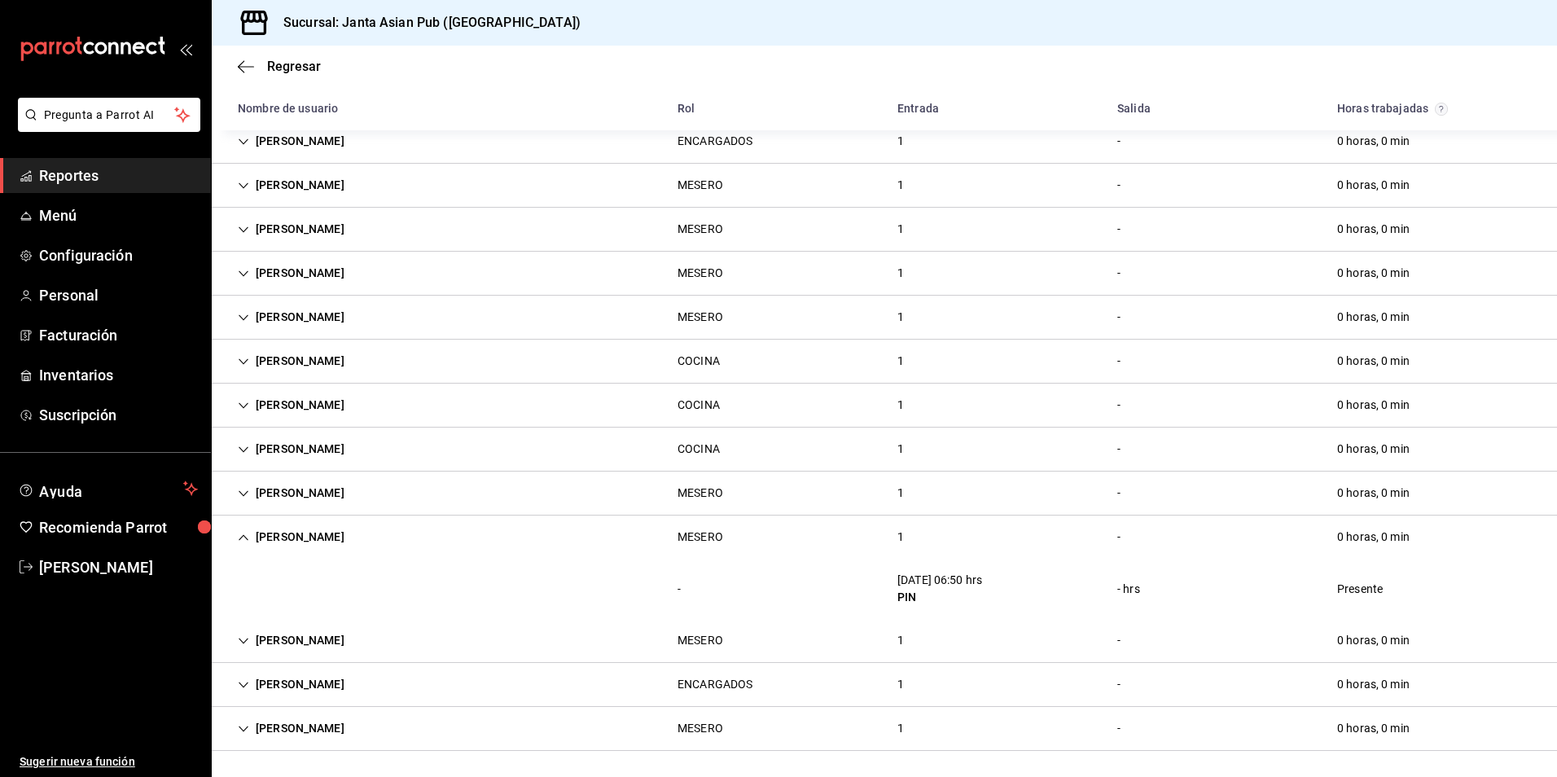
click at [324, 549] on div "[PERSON_NAME]" at bounding box center [291, 537] width 133 height 30
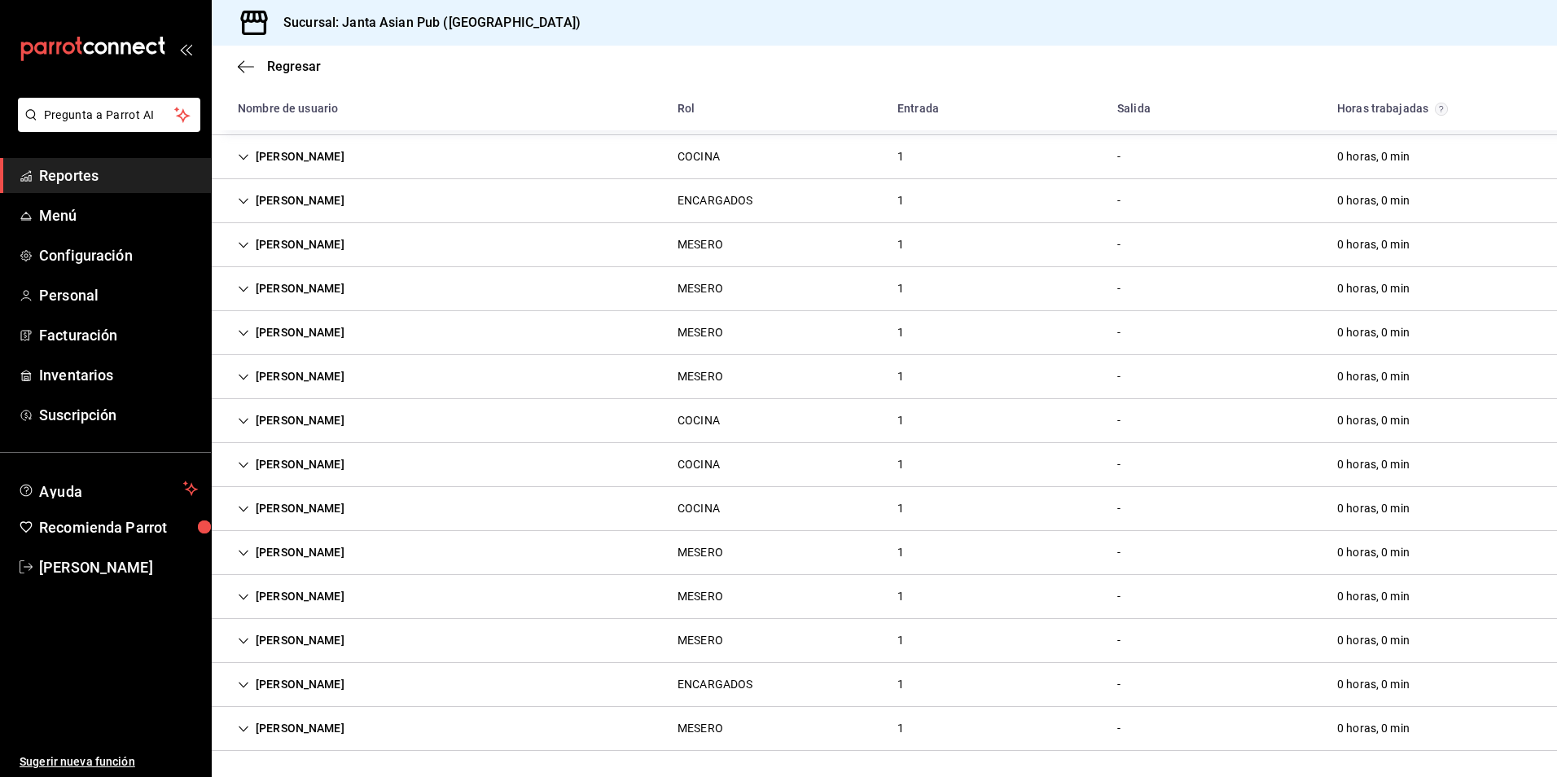
scroll to position [168, 0]
click at [344, 640] on div "[PERSON_NAME]" at bounding box center [291, 640] width 133 height 30
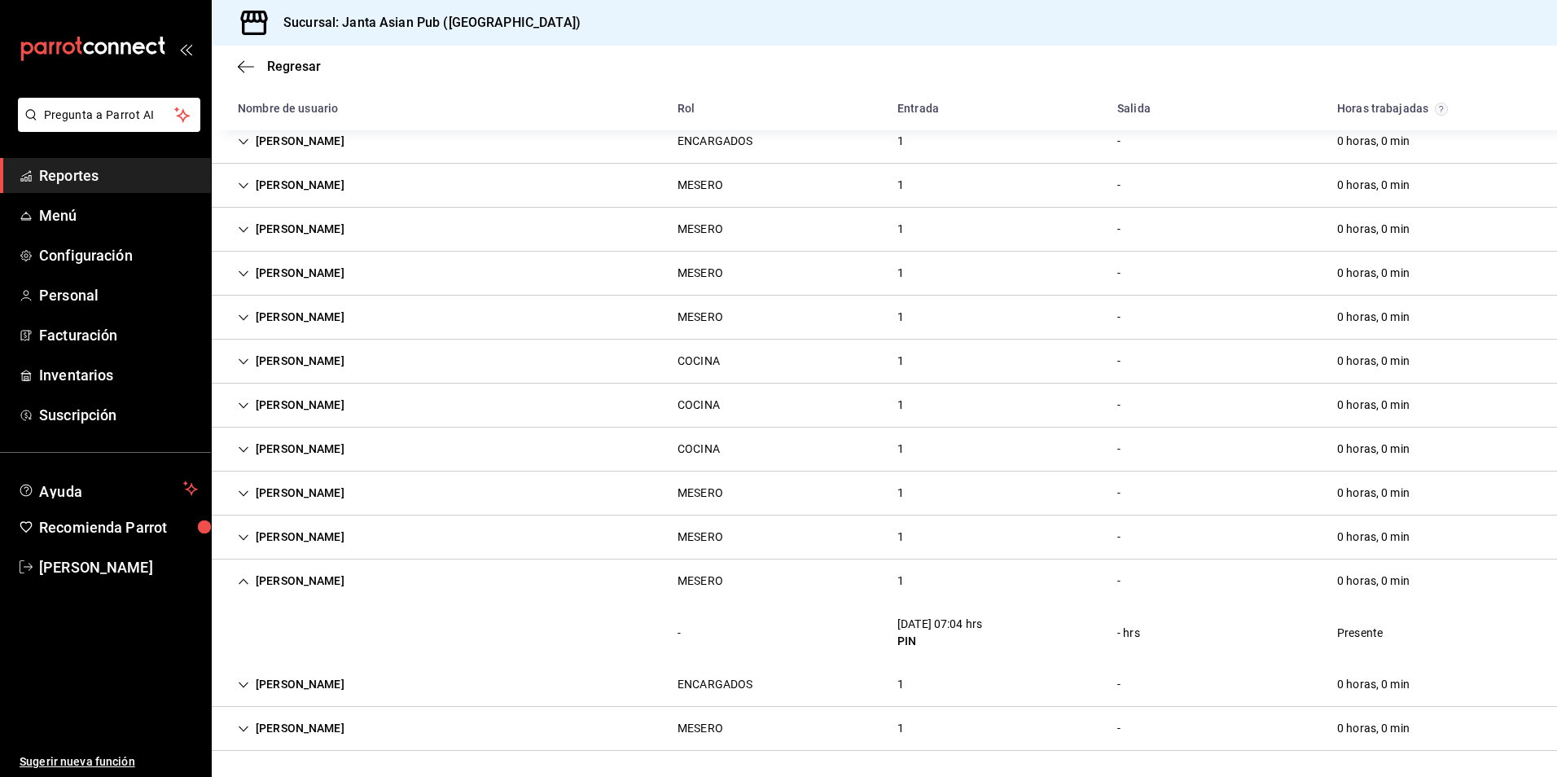
scroll to position [227, 0]
click at [328, 586] on div "[PERSON_NAME]" at bounding box center [291, 581] width 133 height 30
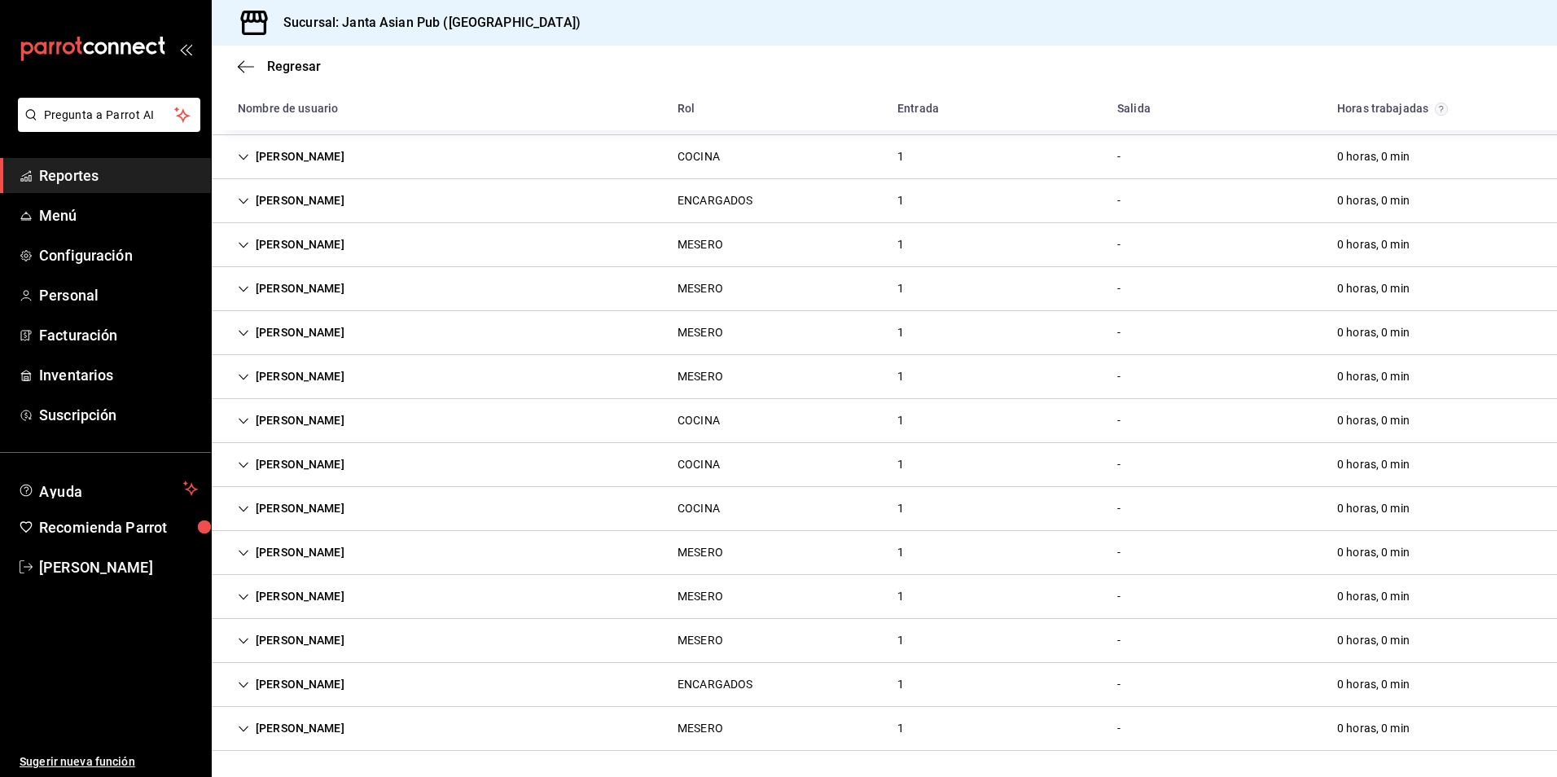
click at [326, 688] on div "[PERSON_NAME]" at bounding box center [291, 684] width 133 height 30
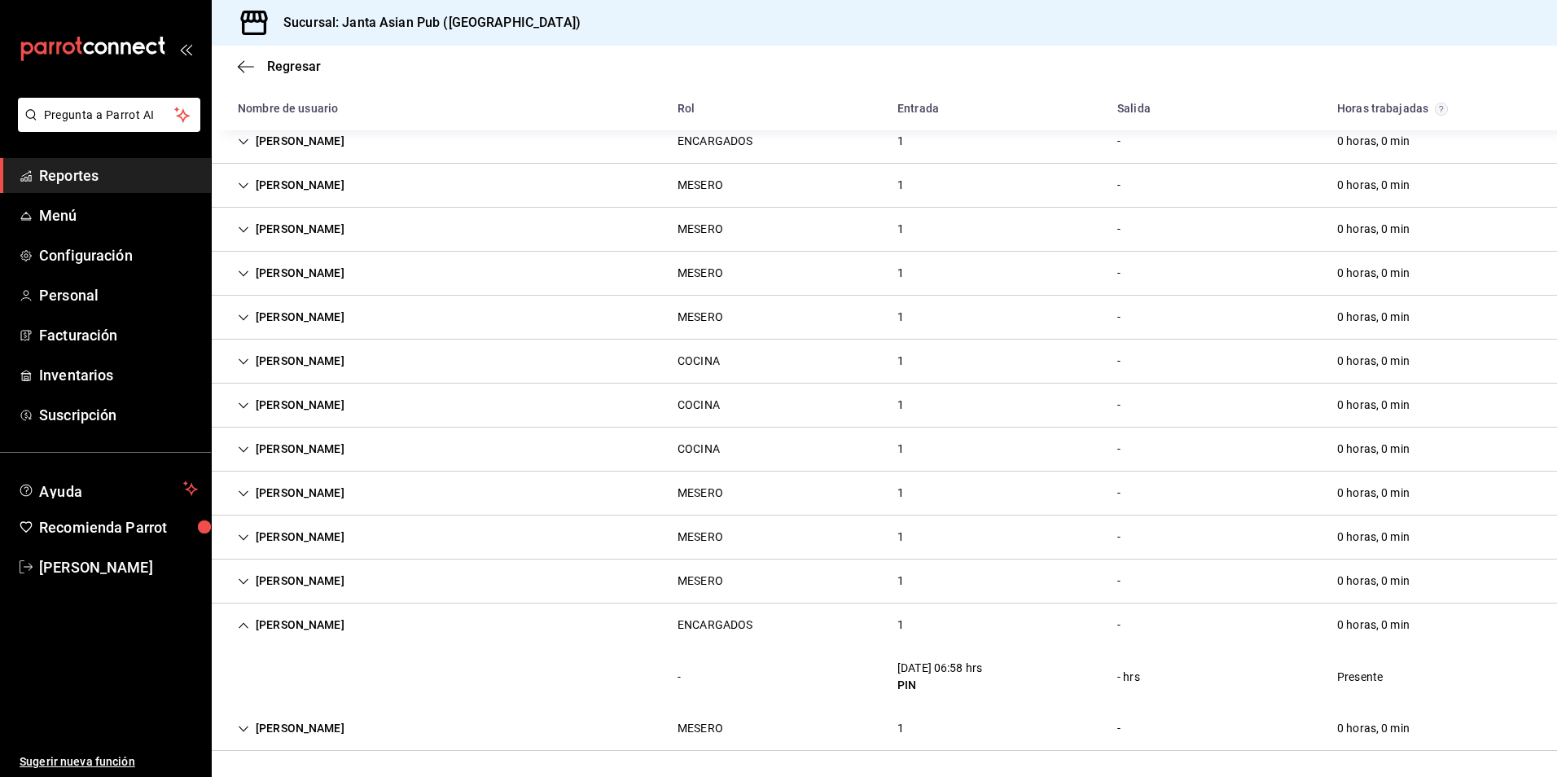
click at [302, 633] on div "[PERSON_NAME]" at bounding box center [291, 625] width 133 height 30
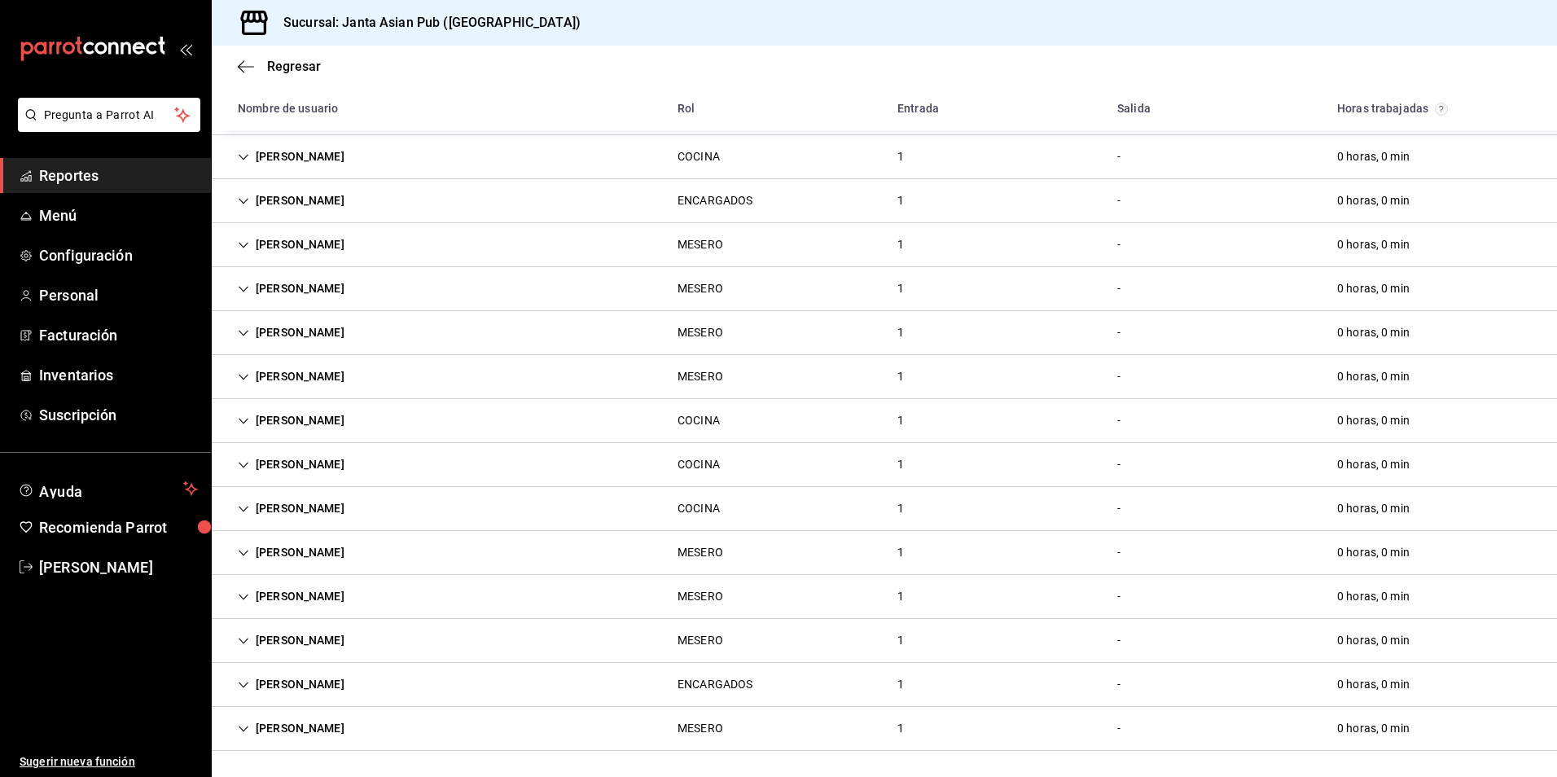
scroll to position [168, 0]
click at [386, 720] on div "[PERSON_NAME] 1 - 0 horas, 0 min" at bounding box center [884, 729] width 1345 height 44
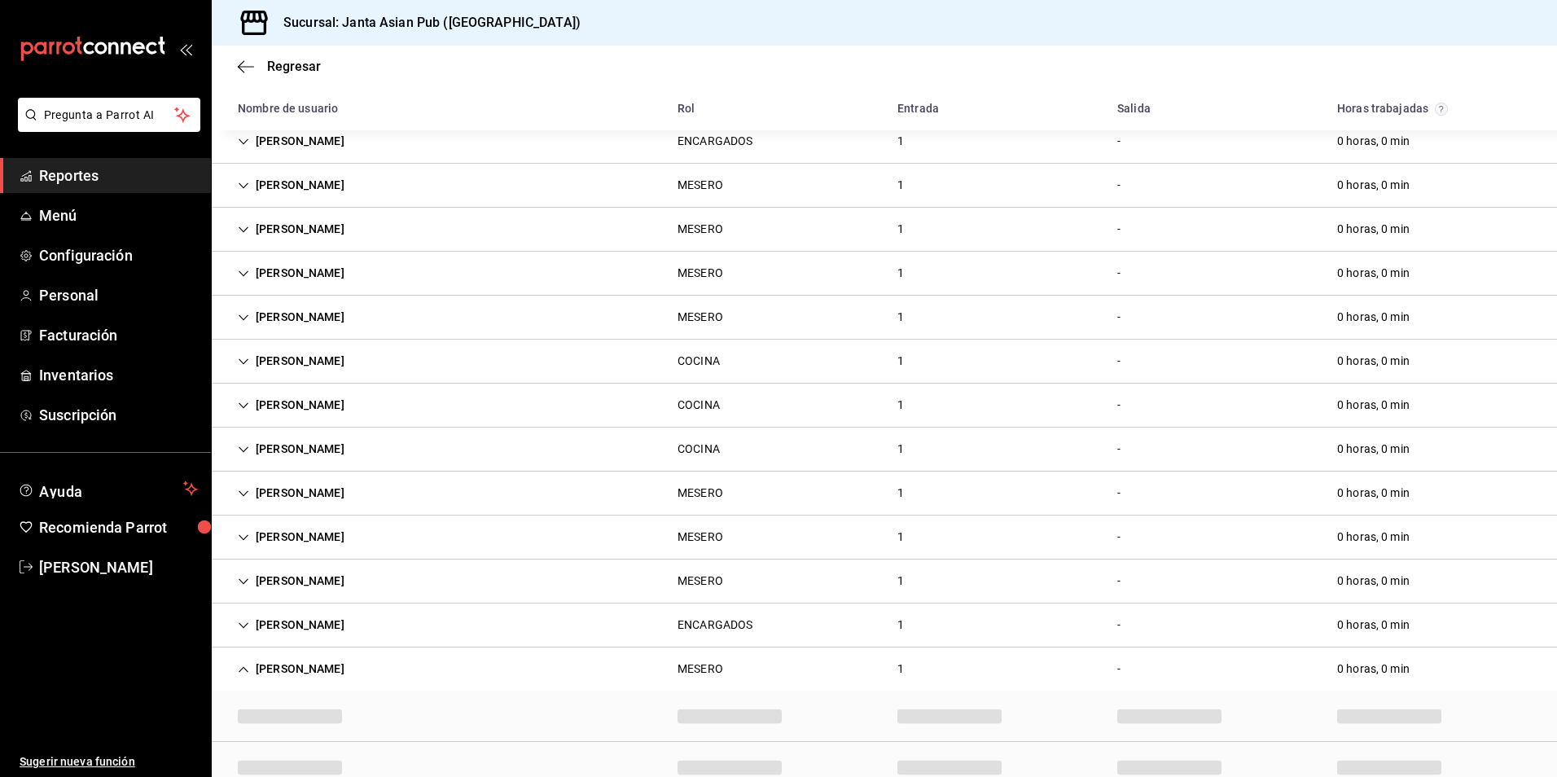
scroll to position [227, 0]
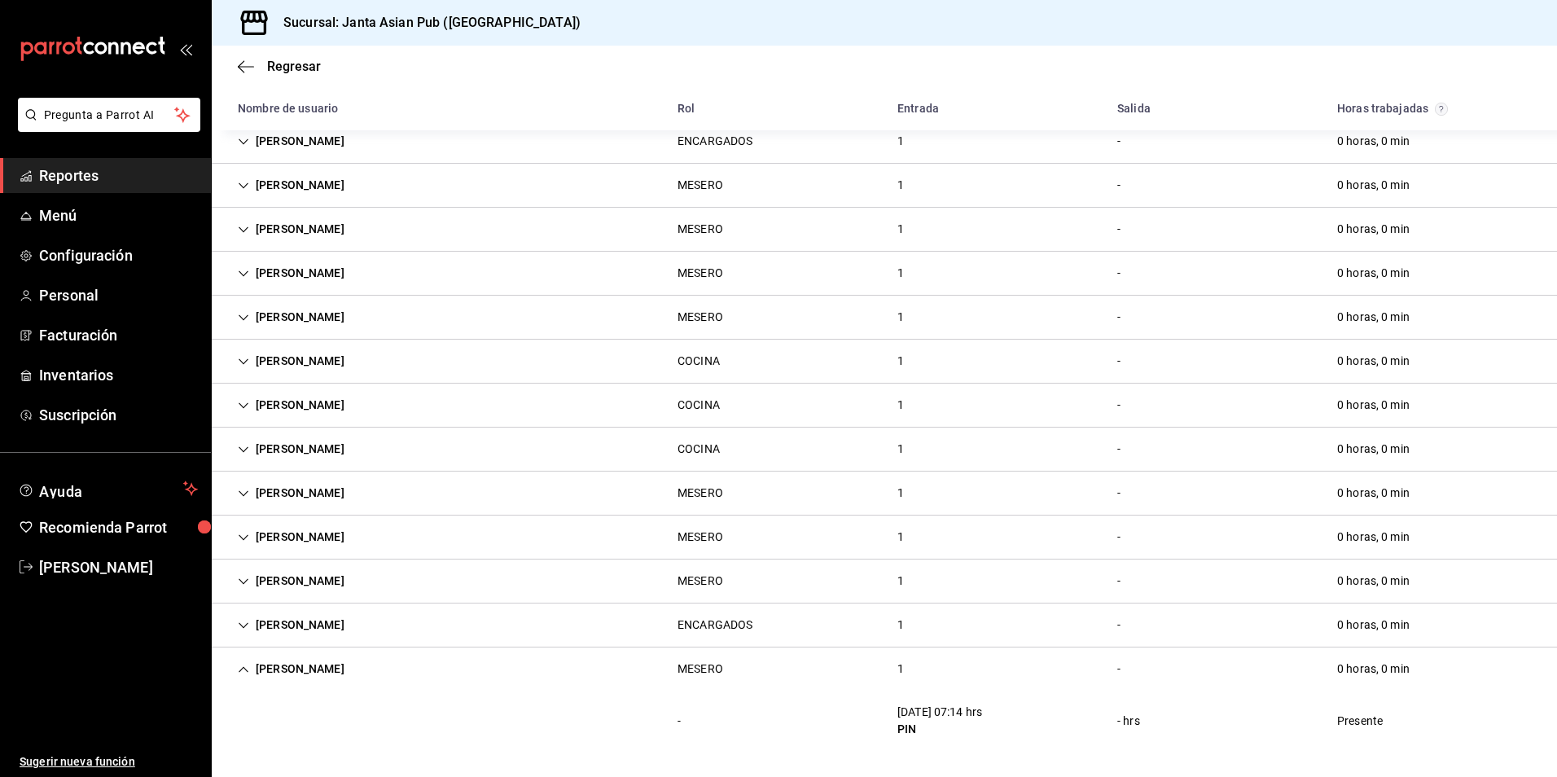
click at [318, 671] on div "[PERSON_NAME]" at bounding box center [291, 669] width 133 height 30
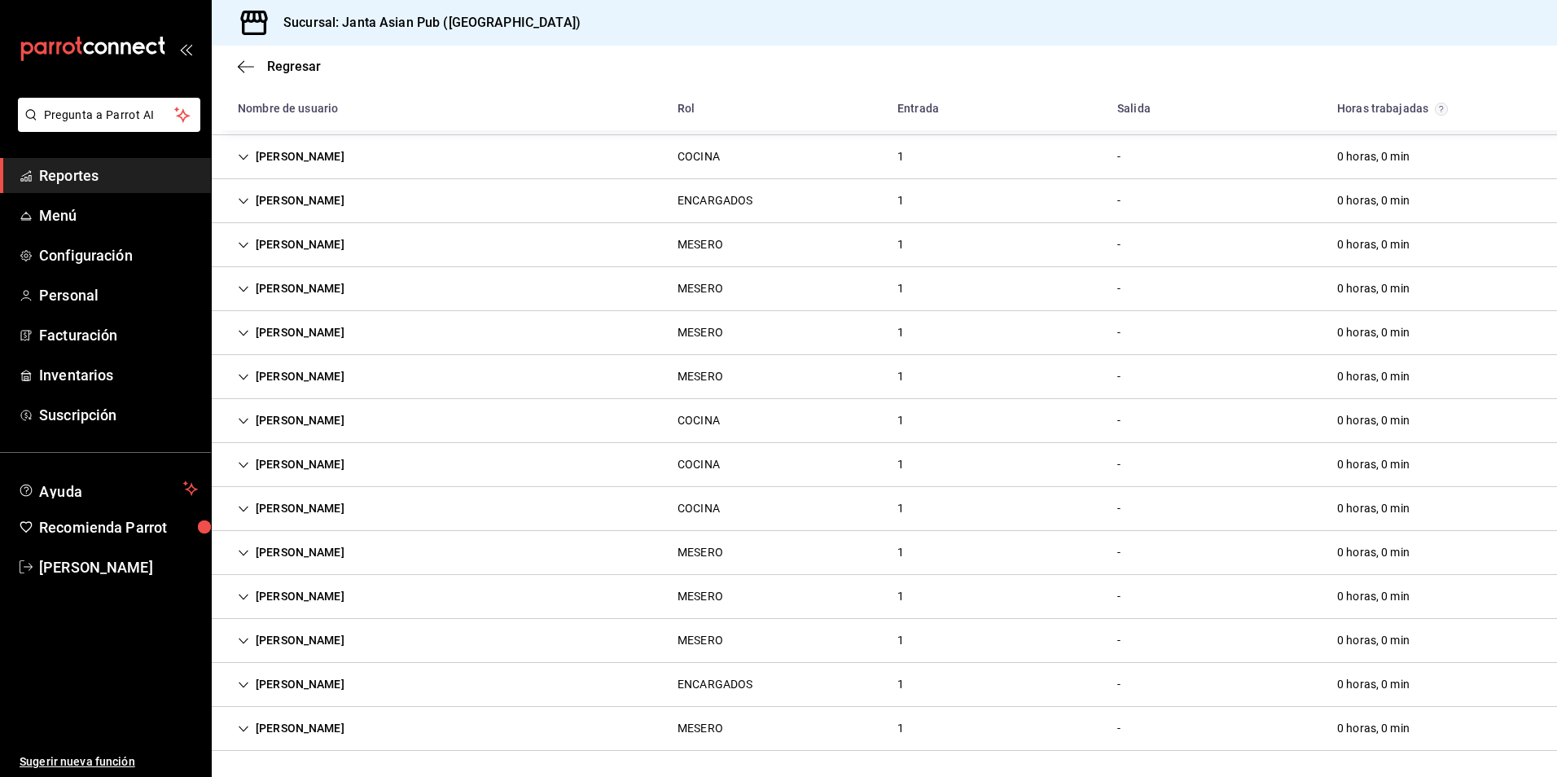
scroll to position [0, 0]
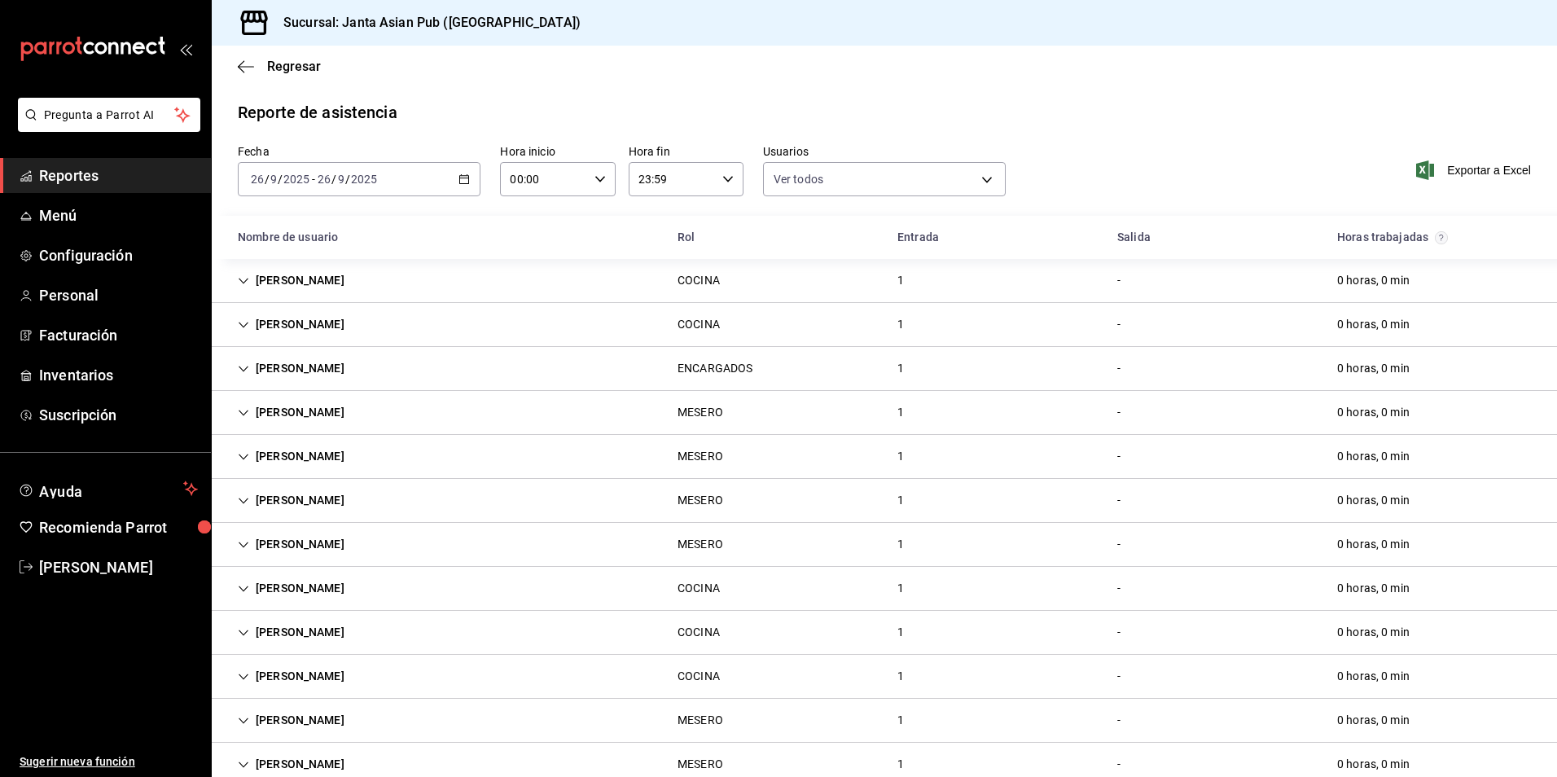
click at [358, 283] on div "[PERSON_NAME]" at bounding box center [291, 280] width 133 height 30
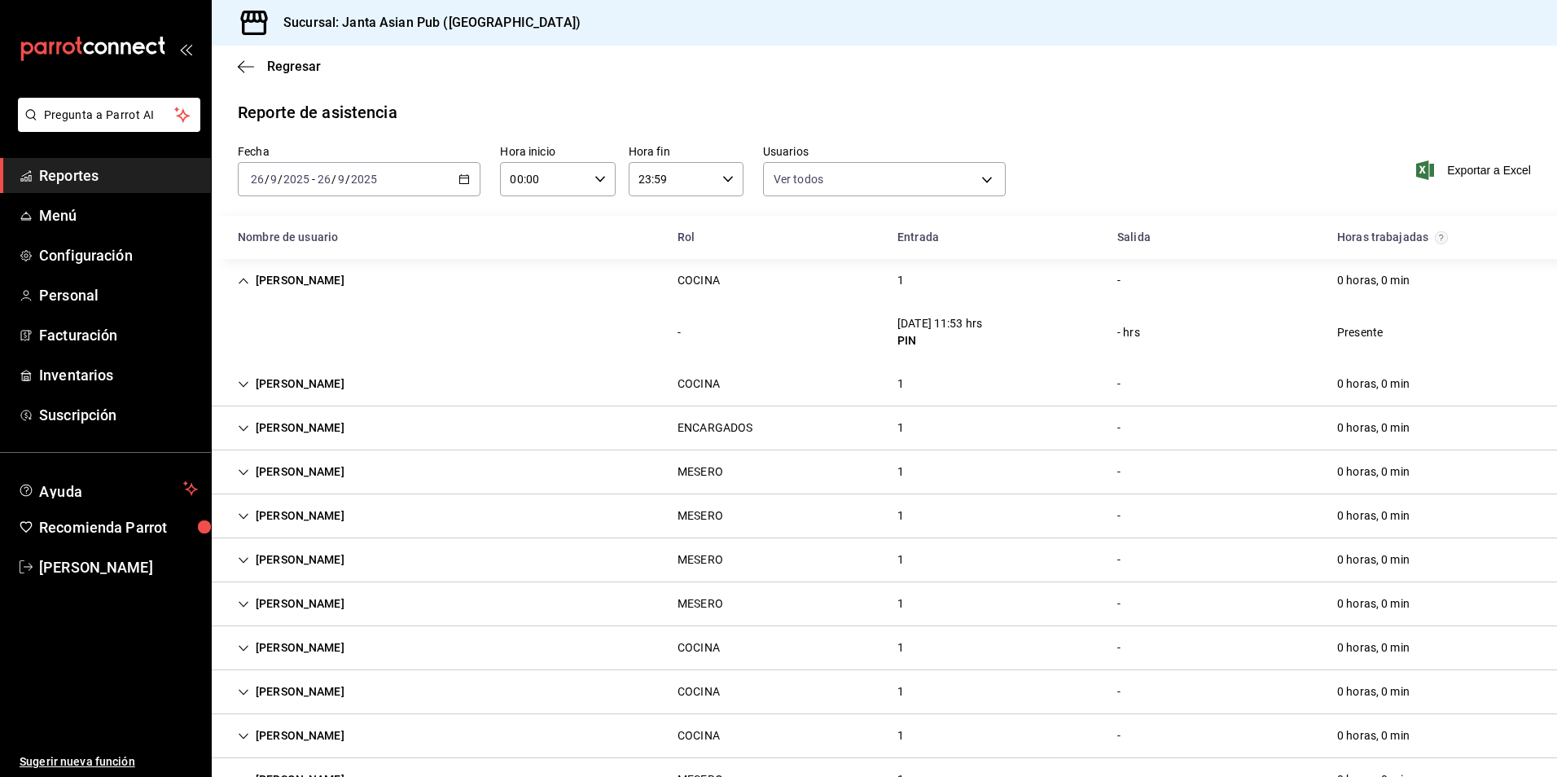
click at [429, 282] on div "[PERSON_NAME] COCINA 1 - 0 horas, 0 min" at bounding box center [884, 280] width 1345 height 43
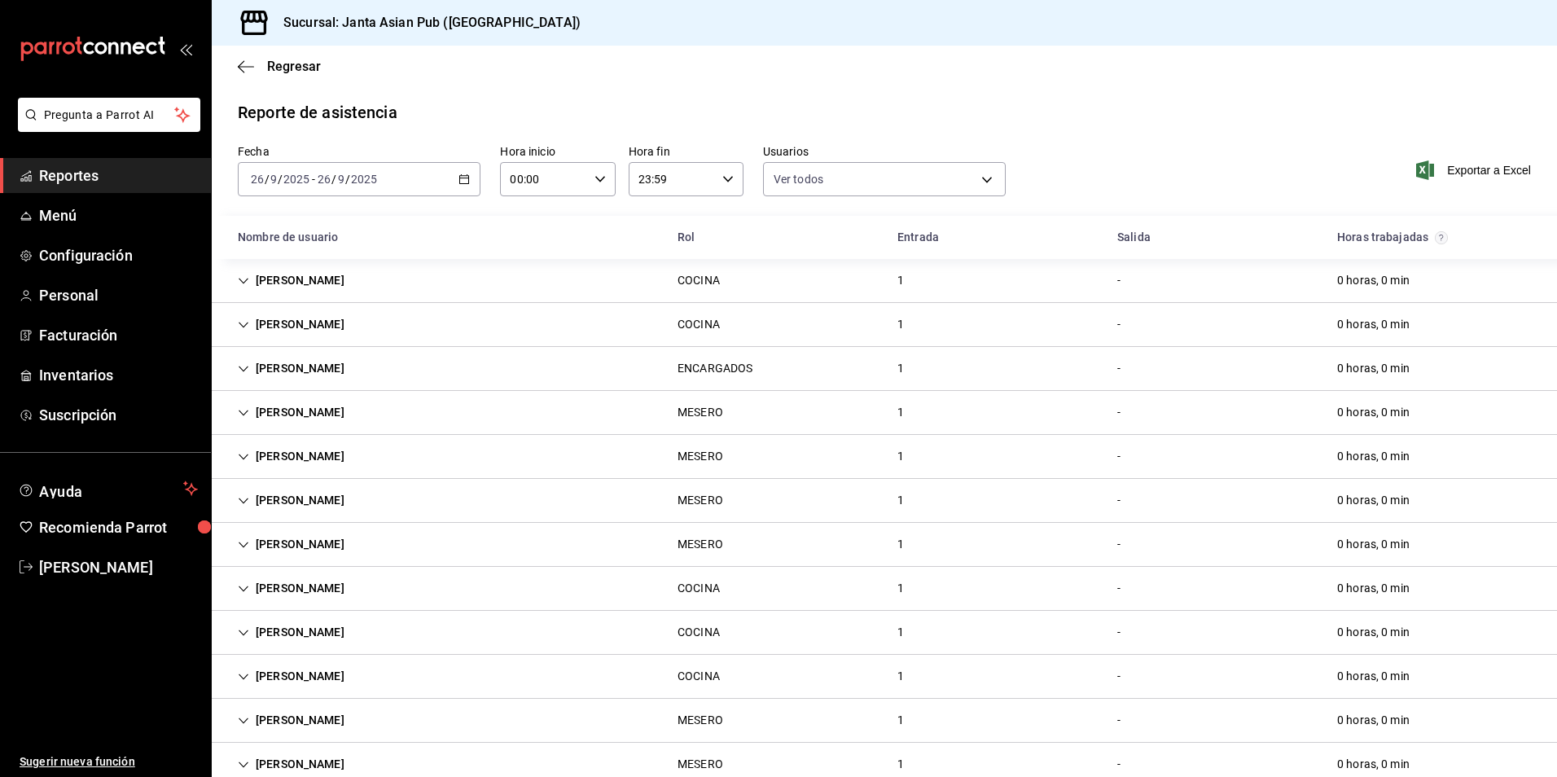
click at [423, 314] on div "[PERSON_NAME] COCINA 1 - 0 horas, 0 min" at bounding box center [884, 325] width 1345 height 44
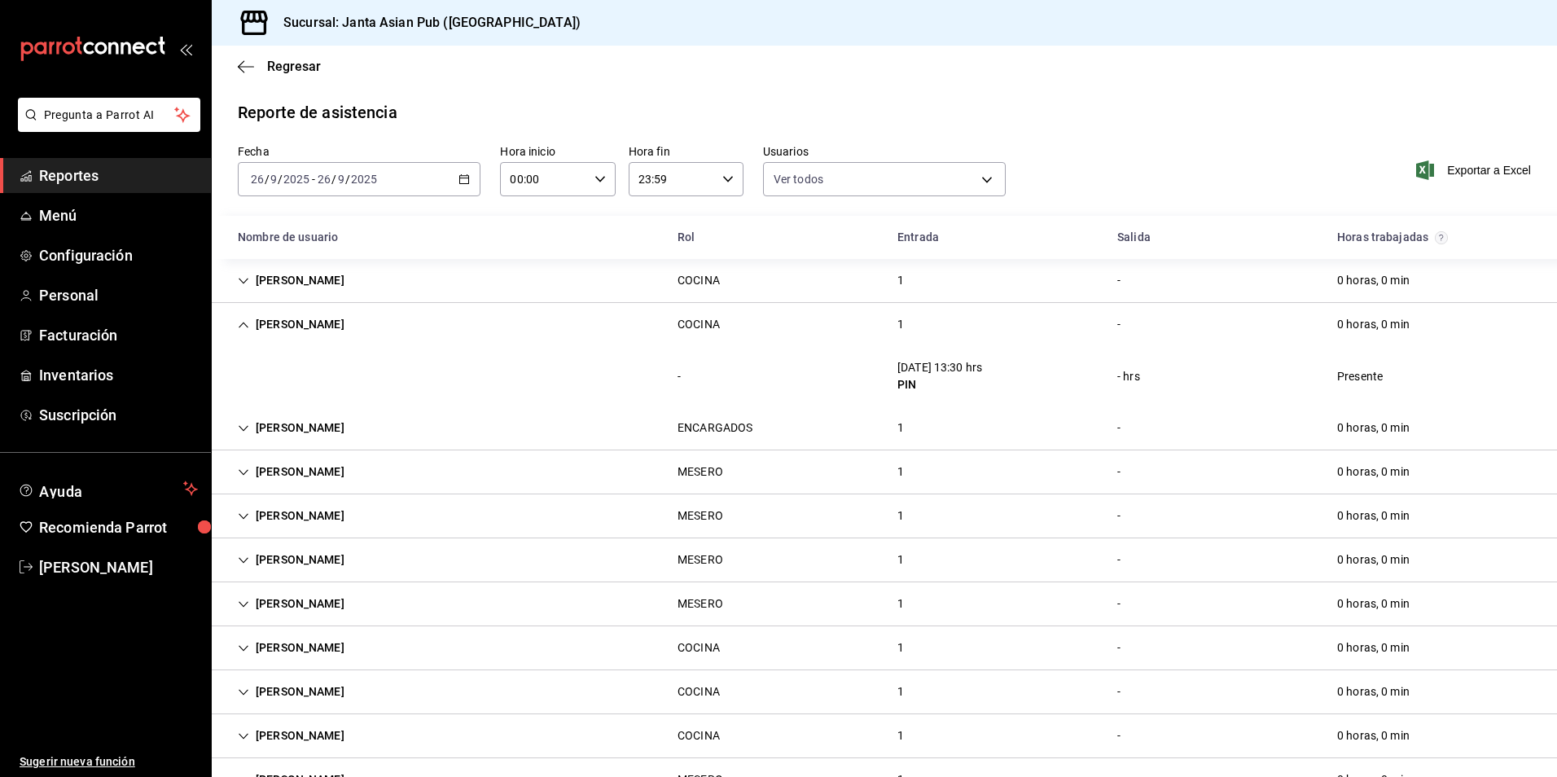
click at [423, 314] on div "[PERSON_NAME] COCINA 1 - 0 horas, 0 min" at bounding box center [884, 324] width 1345 height 43
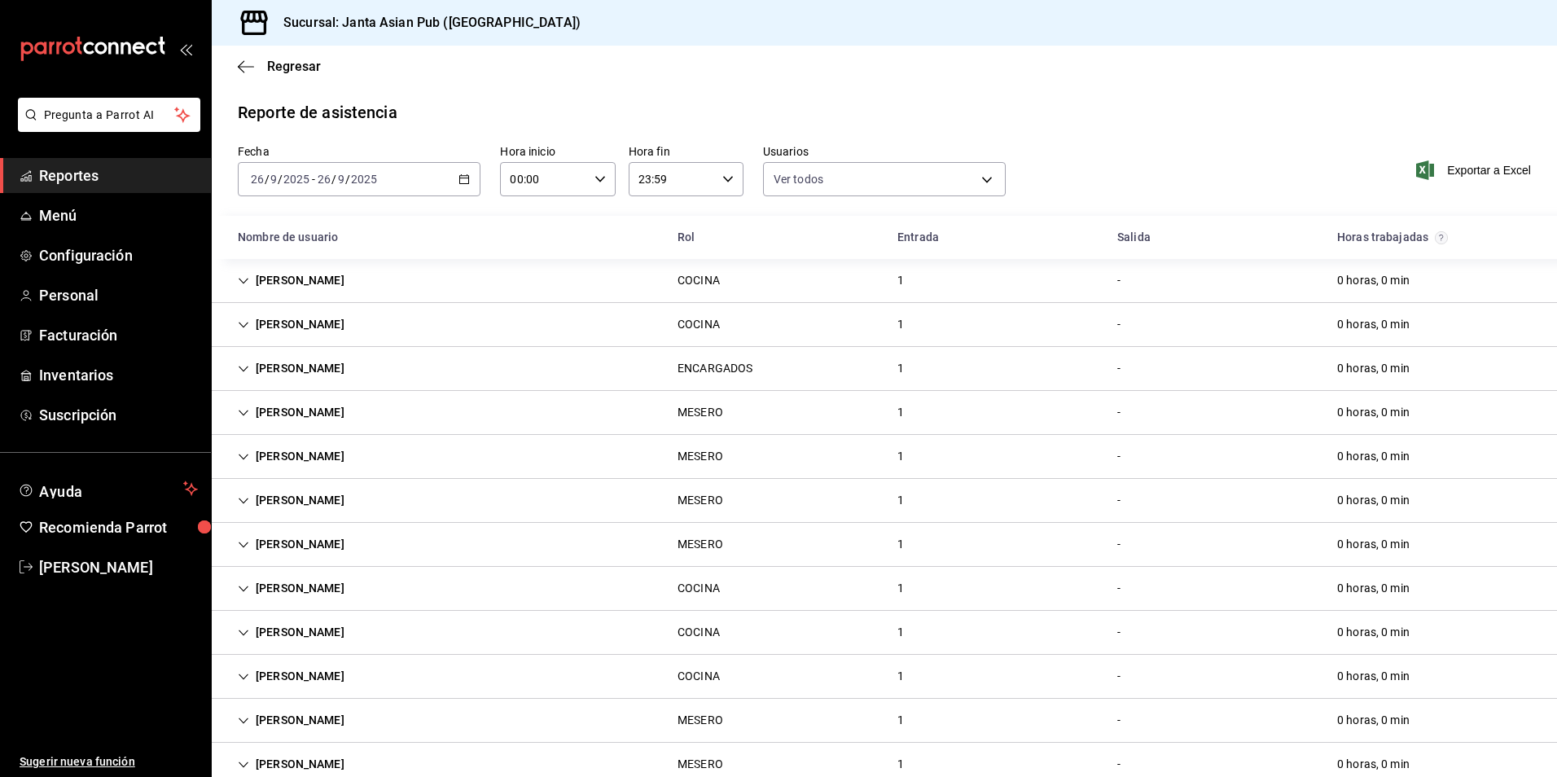
click at [358, 368] on div "[PERSON_NAME]" at bounding box center [291, 368] width 133 height 30
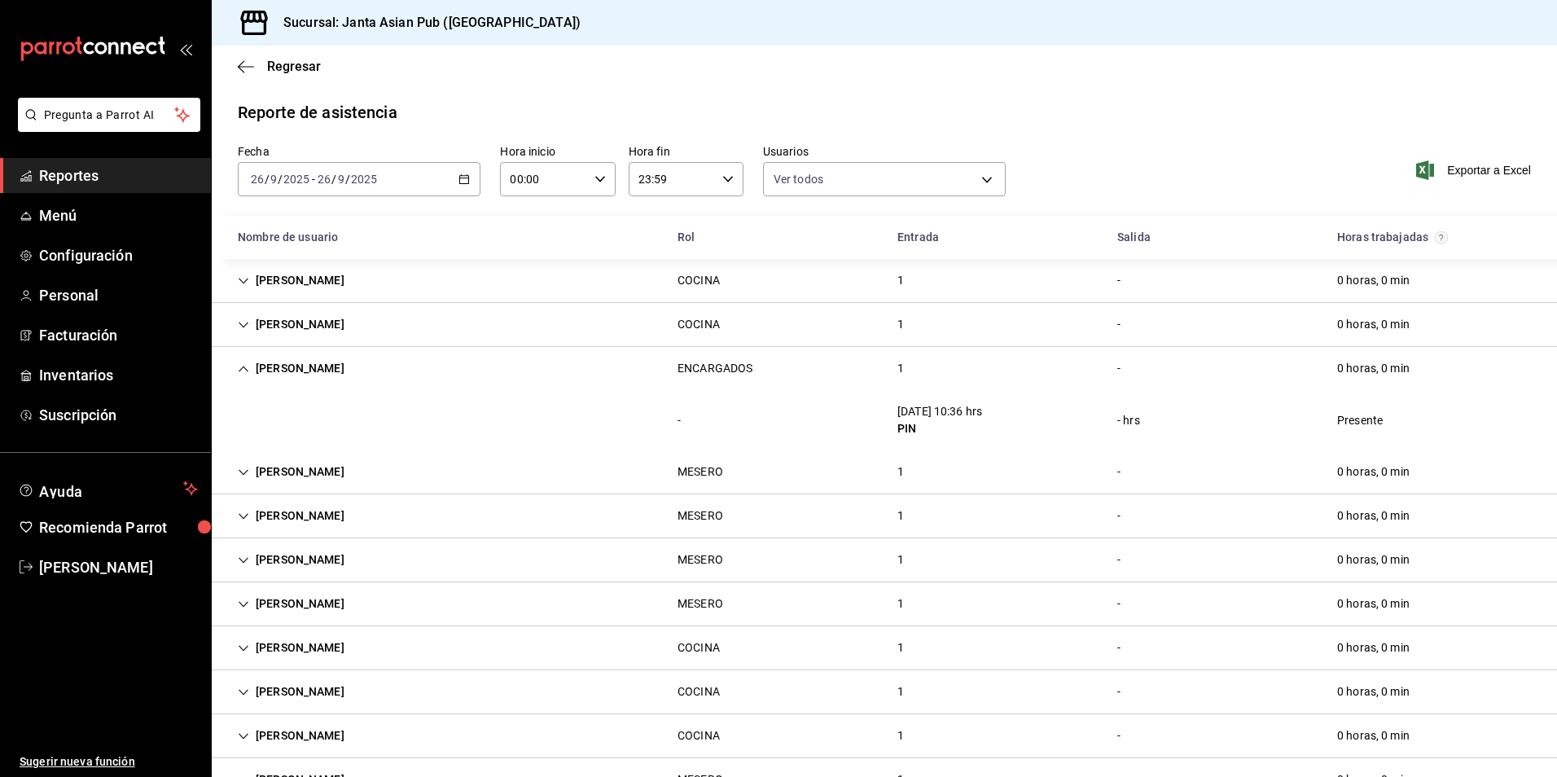
click at [358, 368] on div "[PERSON_NAME]" at bounding box center [291, 368] width 133 height 30
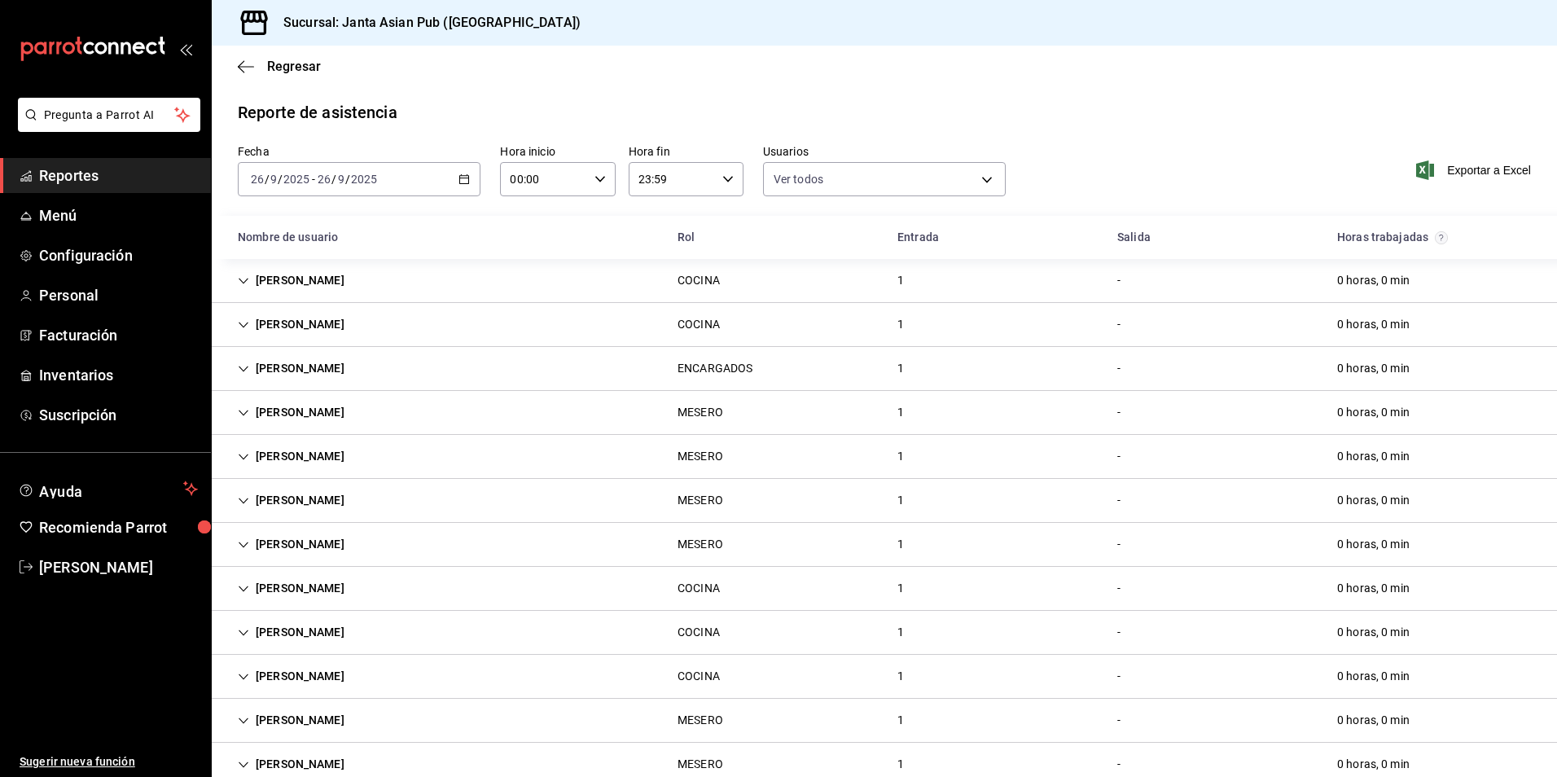
click at [367, 178] on input "2025" at bounding box center [364, 179] width 28 height 13
click at [417, 176] on div "[DATE] [DATE] - [DATE] [DATE]" at bounding box center [359, 179] width 243 height 34
click at [325, 305] on span "Semana actual" at bounding box center [315, 301] width 126 height 17
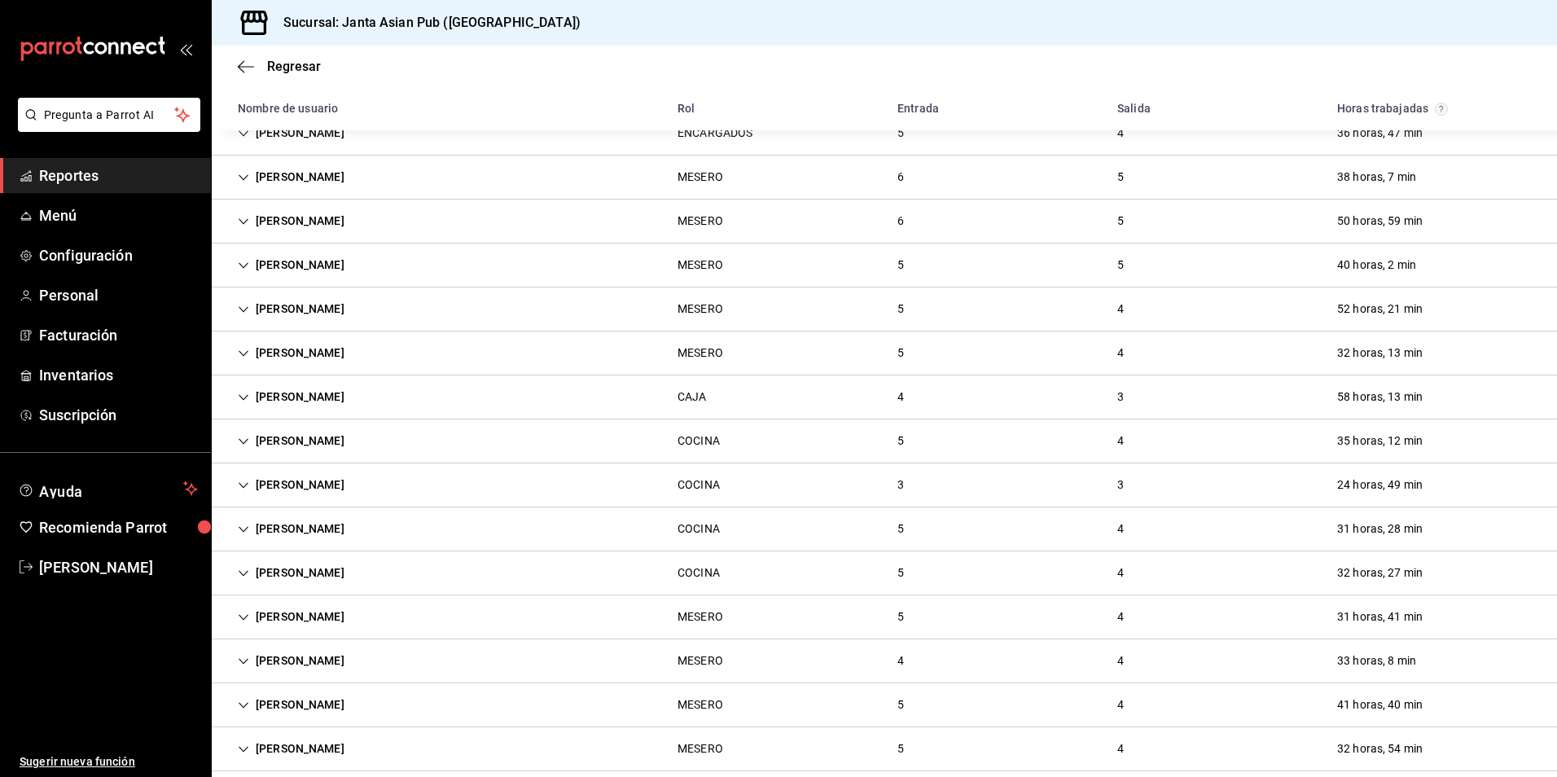
scroll to position [733, 0]
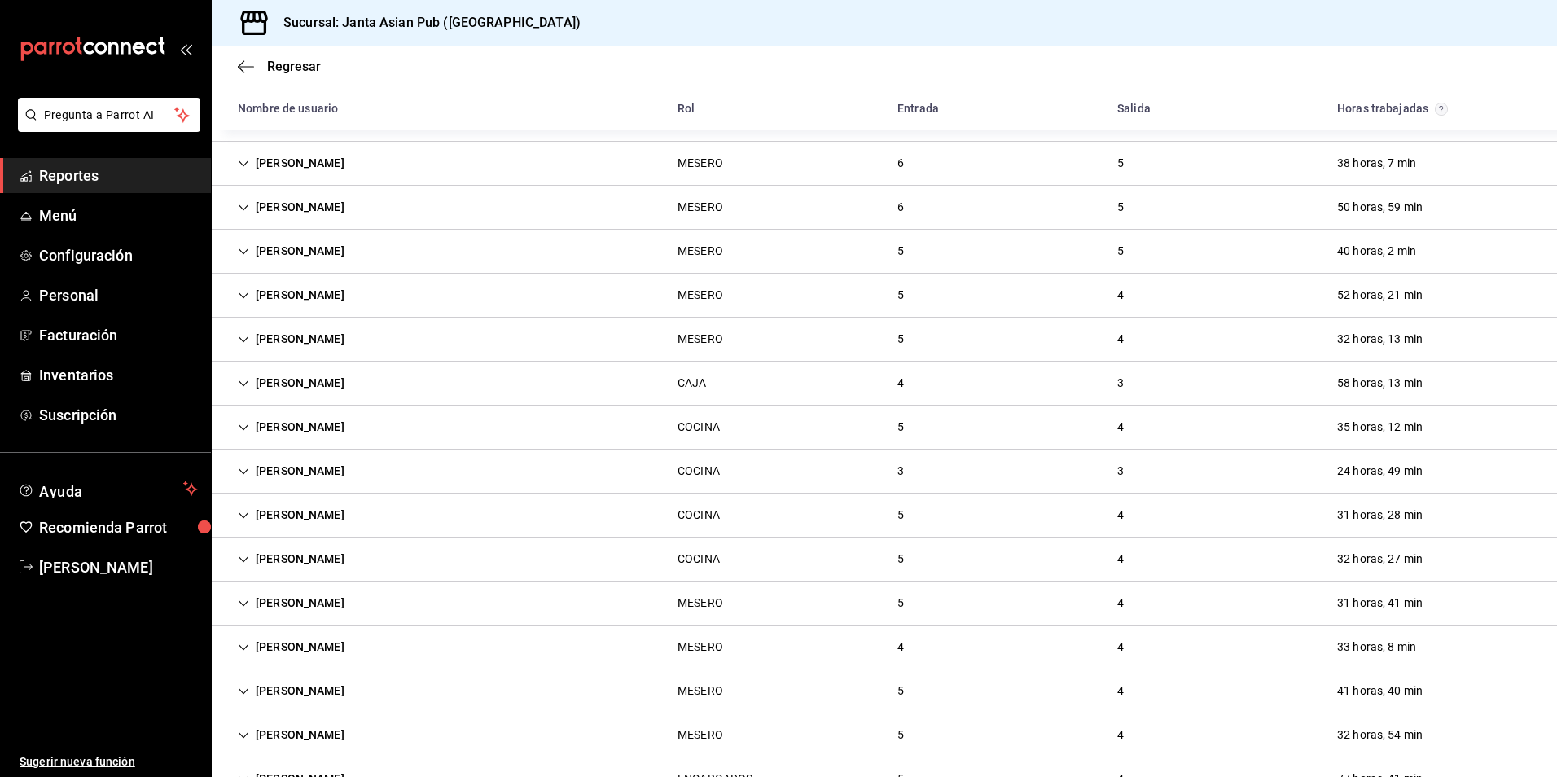
click at [353, 462] on div "[PERSON_NAME]" at bounding box center [291, 471] width 133 height 30
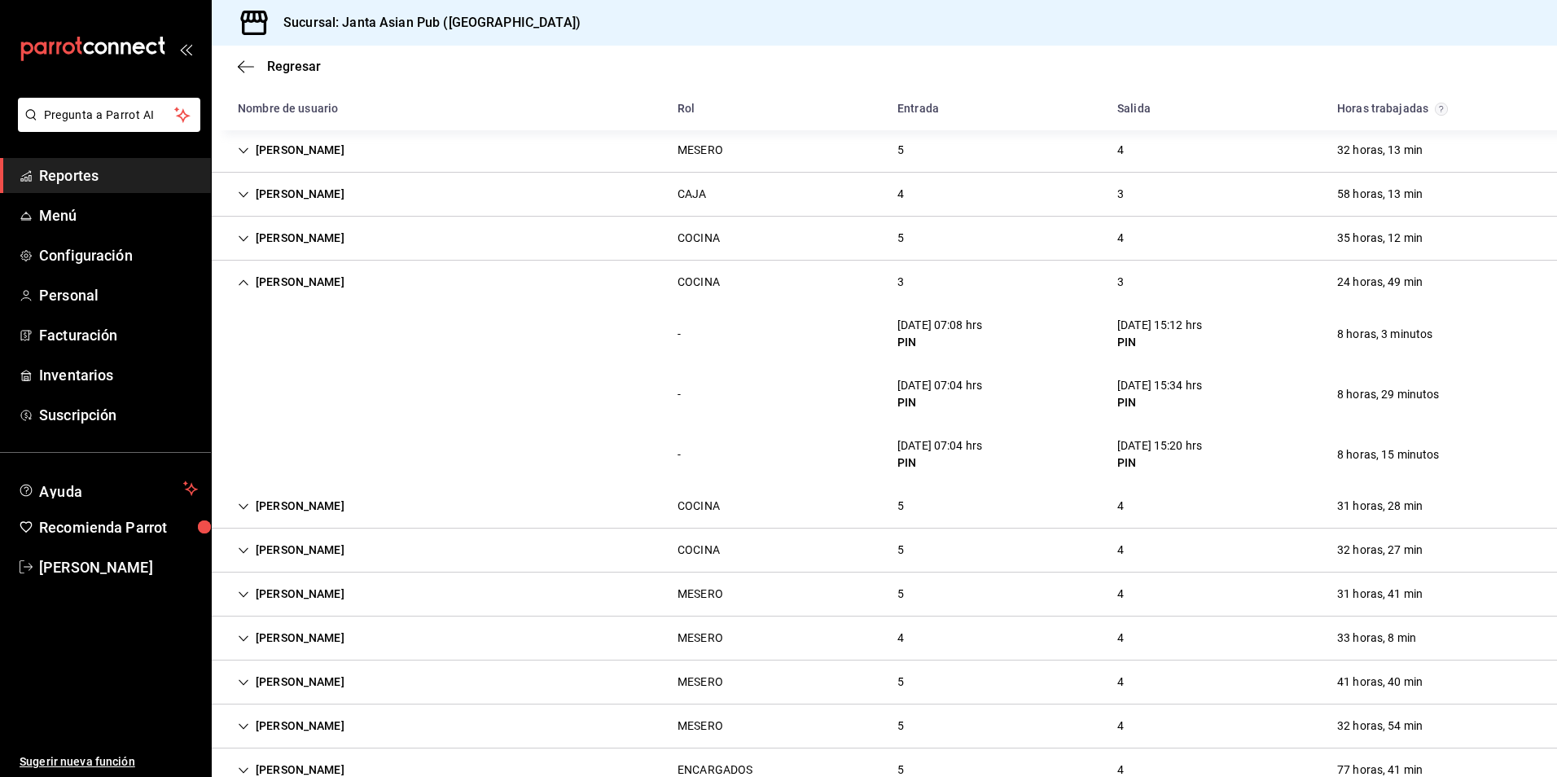
scroll to position [896, 0]
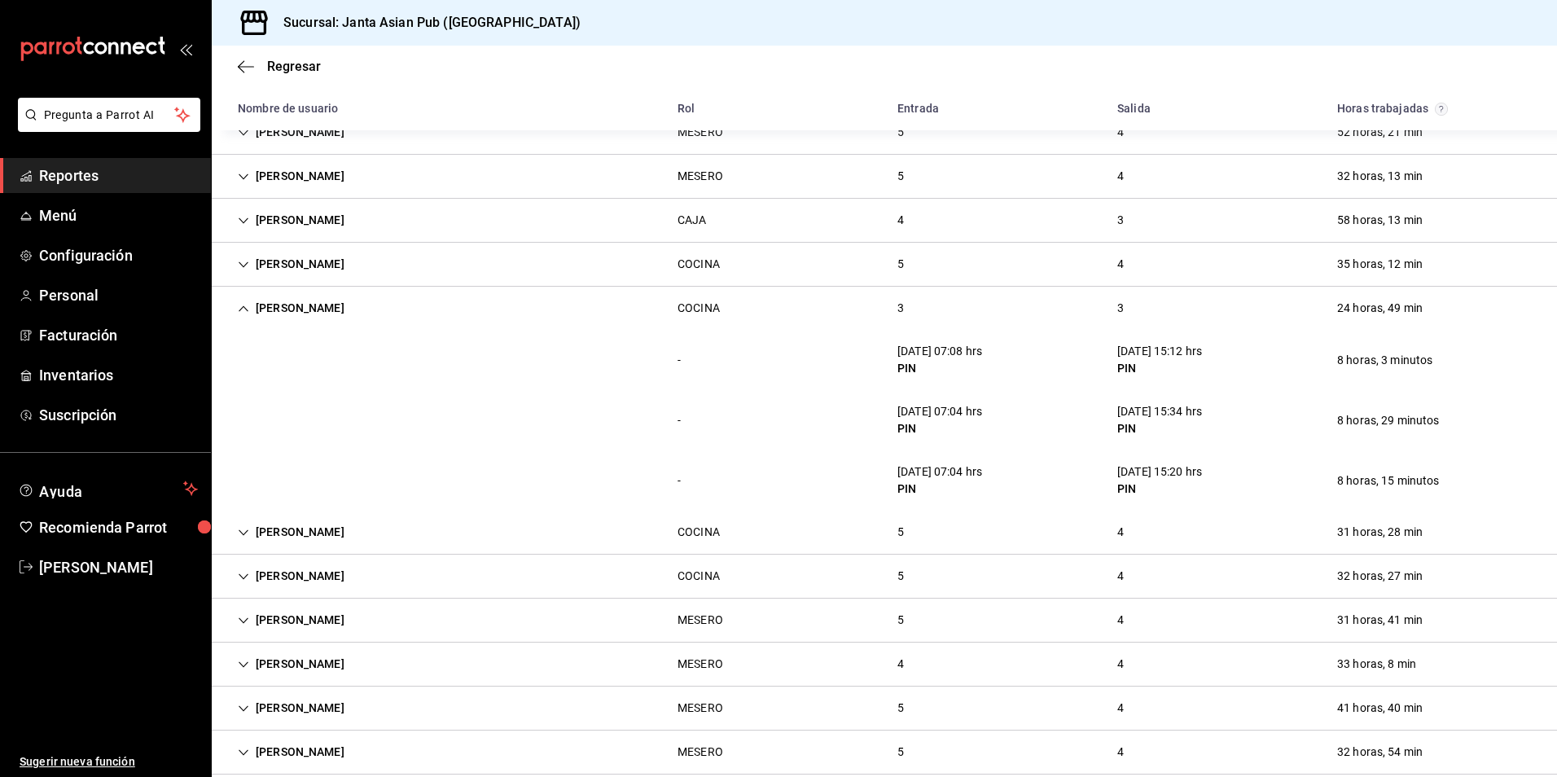
click at [332, 315] on div "[PERSON_NAME]" at bounding box center [291, 308] width 133 height 30
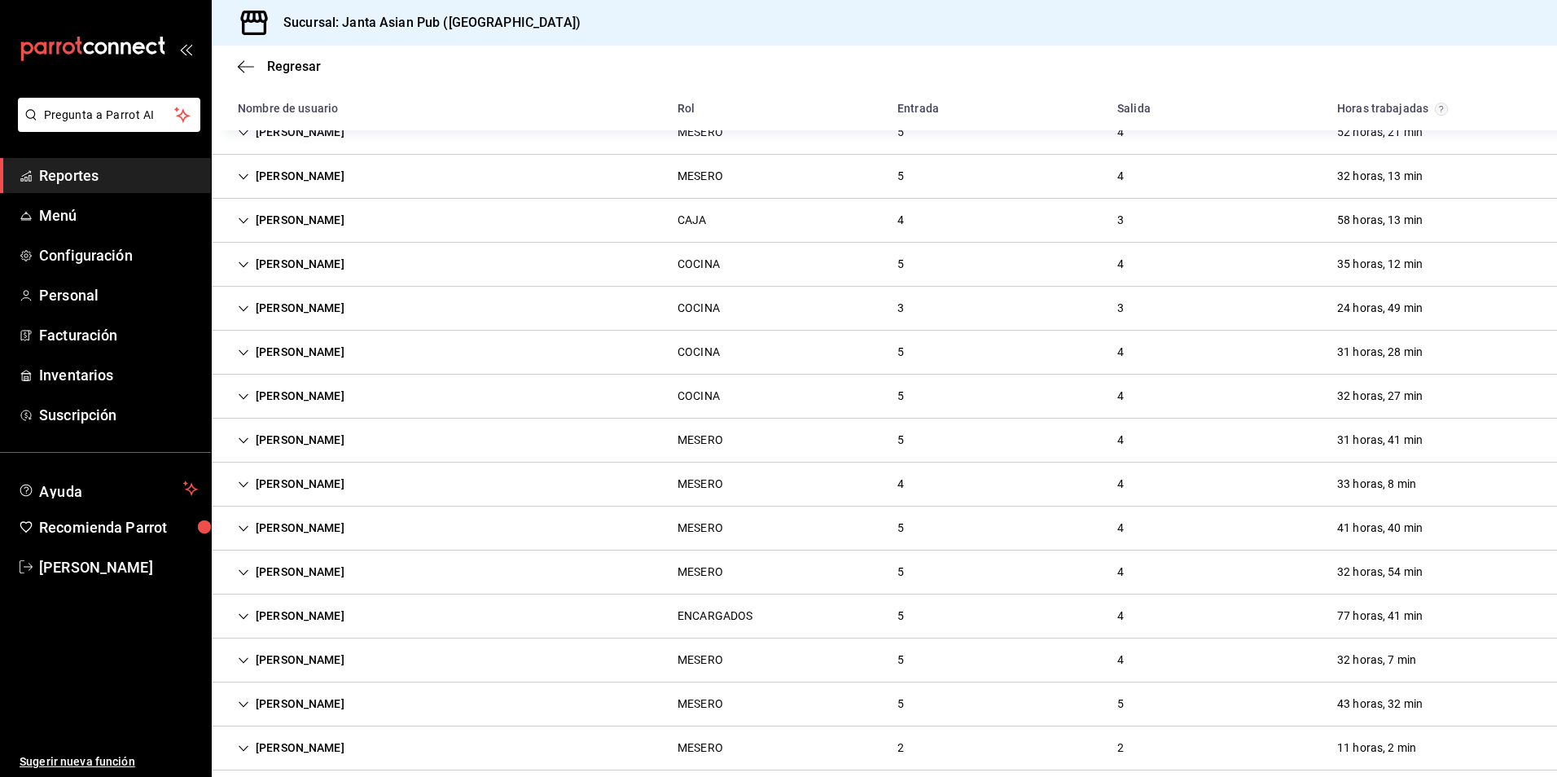
click at [358, 305] on div "[PERSON_NAME]" at bounding box center [291, 308] width 133 height 30
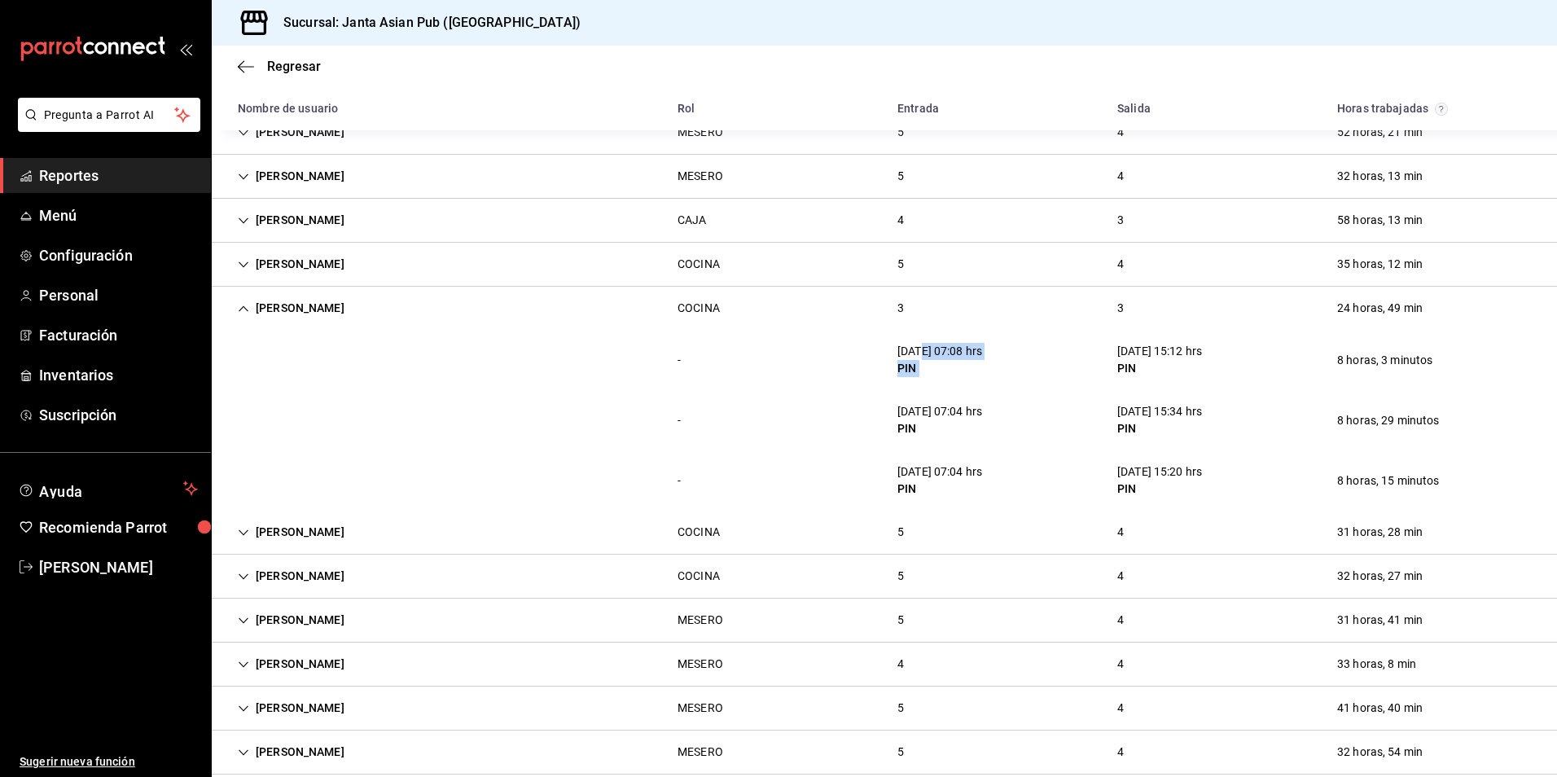
drag, startPoint x: 919, startPoint y: 349, endPoint x: 1077, endPoint y: 353, distance: 158.0
click at [1077, 353] on div "- [DATE] 07:08 hrs PIN [DATE] 15:12 hrs PIN 8 horas, 3 minutos" at bounding box center [884, 360] width 1345 height 60
drag, startPoint x: 1077, startPoint y: 353, endPoint x: 1157, endPoint y: 359, distance: 80.8
click at [1159, 359] on div "[DATE] 15:12 hrs" at bounding box center [1159, 351] width 85 height 17
drag, startPoint x: 1128, startPoint y: 344, endPoint x: 1227, endPoint y: 349, distance: 99.5
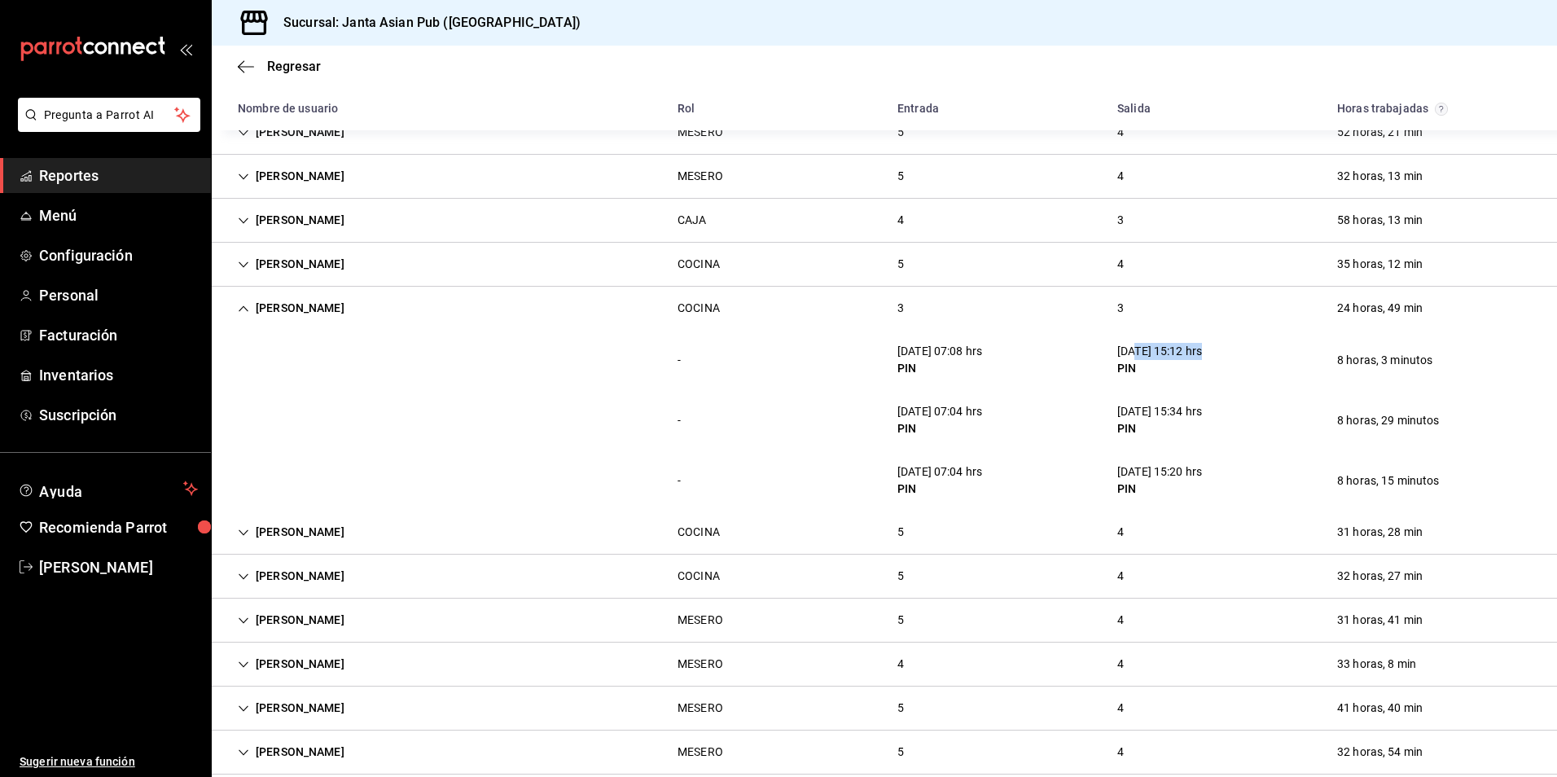
click at [1227, 349] on div "- [DATE] 07:08 hrs PIN [DATE] 15:12 hrs PIN 8 horas, 3 minutos" at bounding box center [884, 360] width 1345 height 60
drag, startPoint x: 1227, startPoint y: 349, endPoint x: 1056, endPoint y: 368, distance: 172.0
click at [1056, 368] on div "- [DATE] 07:08 hrs PIN [DATE] 15:12 hrs PIN 8 horas, 3 minutos" at bounding box center [884, 360] width 1345 height 60
click at [332, 301] on div "[PERSON_NAME]" at bounding box center [291, 308] width 133 height 30
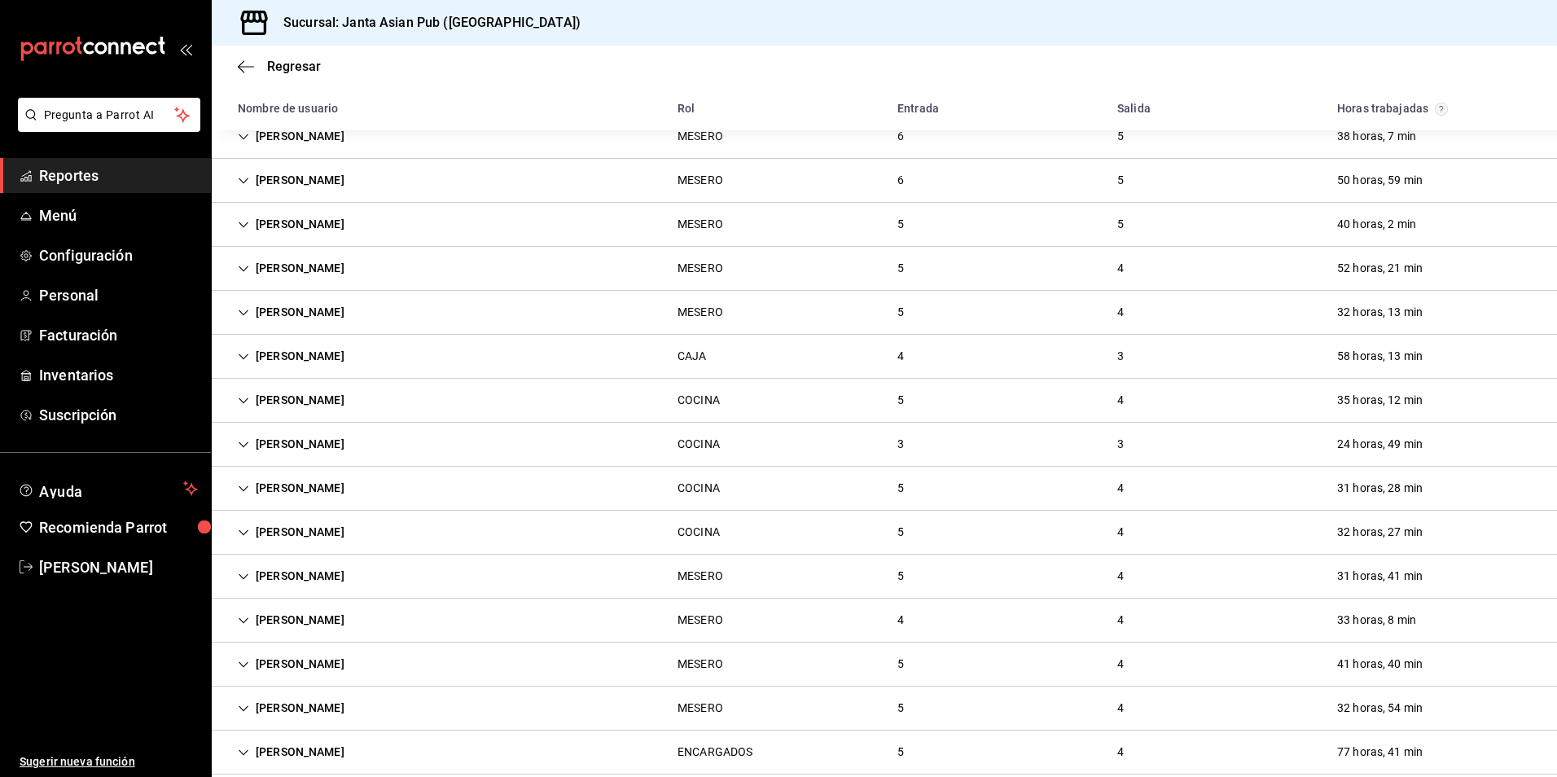
scroll to position [733, 0]
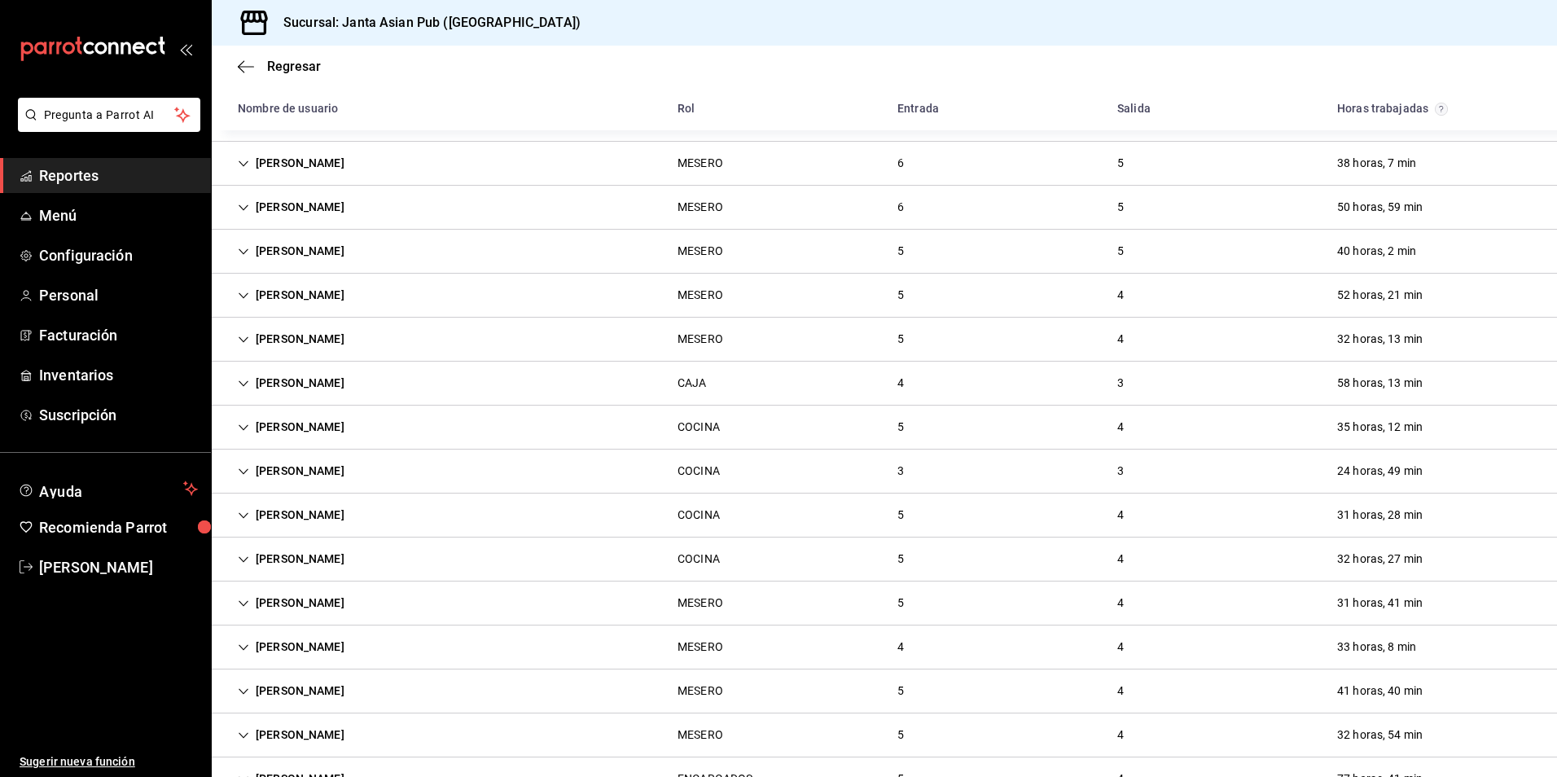
click at [327, 375] on div "[PERSON_NAME]" at bounding box center [291, 383] width 133 height 30
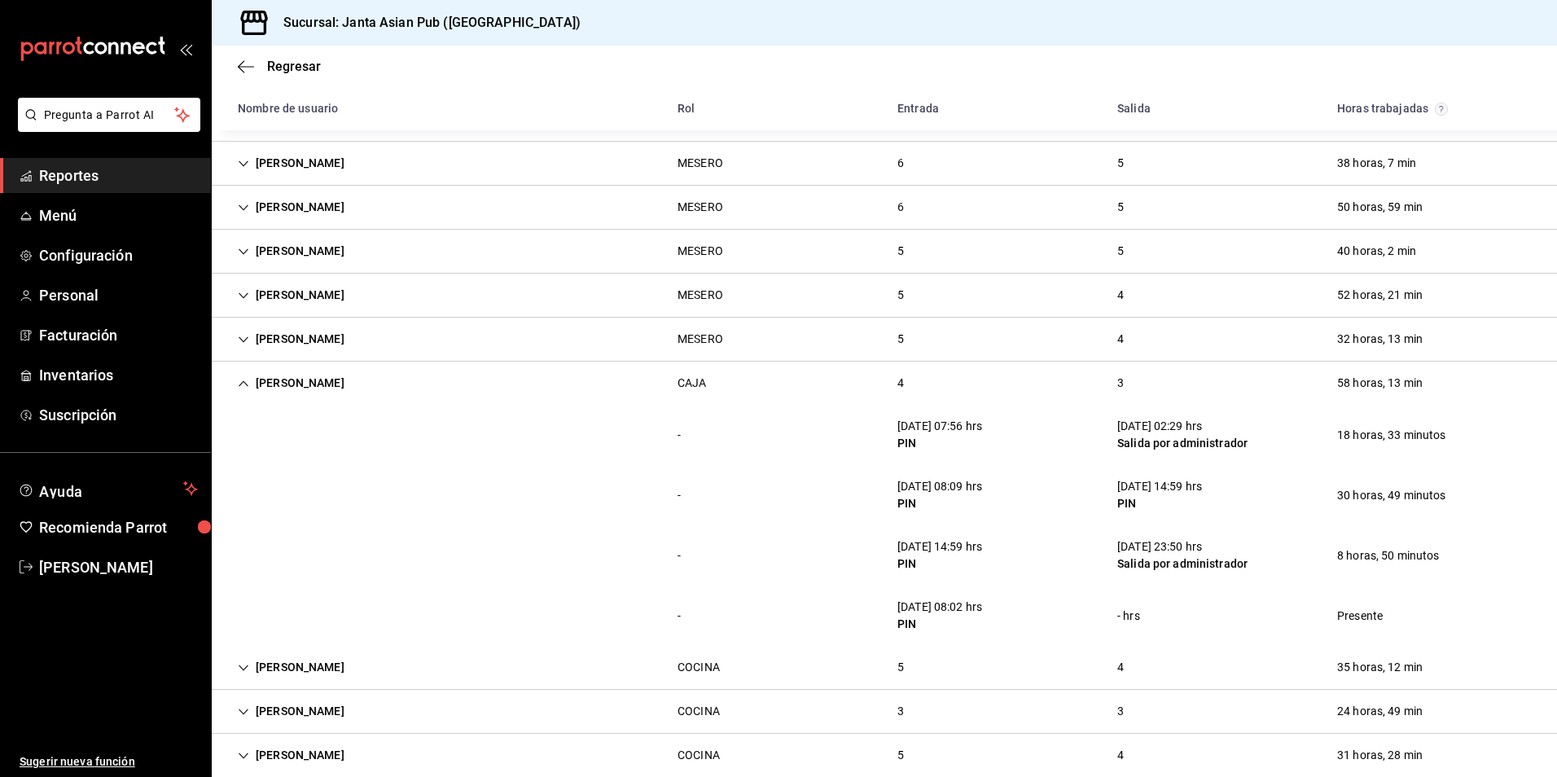
click at [963, 606] on div "[DATE] 08:02 hrs" at bounding box center [939, 607] width 85 height 17
drag, startPoint x: 939, startPoint y: 609, endPoint x: 1014, endPoint y: 609, distance: 74.9
click at [1014, 609] on div "- [DATE] 08:02 hrs PIN - hrs Presente" at bounding box center [884, 616] width 1345 height 60
click at [1073, 603] on div "- [DATE] 08:02 hrs PIN - hrs Presente" at bounding box center [884, 616] width 1345 height 60
drag, startPoint x: 896, startPoint y: 603, endPoint x: 994, endPoint y: 606, distance: 98.6
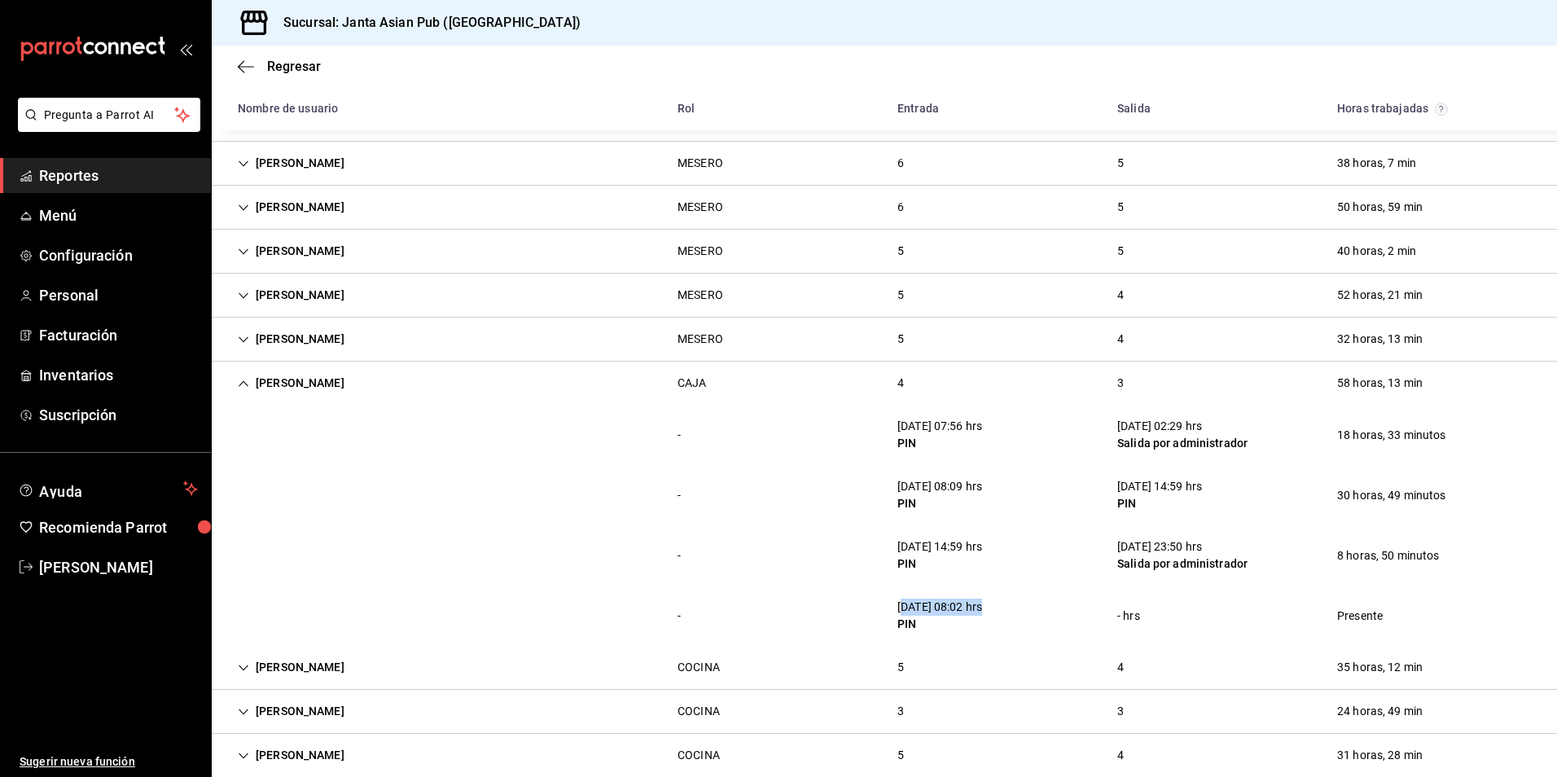
click at [994, 606] on div "[DATE] 08:02 hrs PIN" at bounding box center [939, 615] width 111 height 47
drag, startPoint x: 994, startPoint y: 606, endPoint x: 1131, endPoint y: 612, distance: 137.0
click at [1131, 612] on div "- hrs" at bounding box center [1128, 616] width 23 height 17
click at [894, 636] on div "[DATE] 08:02 hrs PIN" at bounding box center [939, 615] width 111 height 47
click at [365, 386] on div "[PERSON_NAME] CAJA 4 3 58 horas, 13 min" at bounding box center [884, 383] width 1345 height 43
